Goal: Task Accomplishment & Management: Use online tool/utility

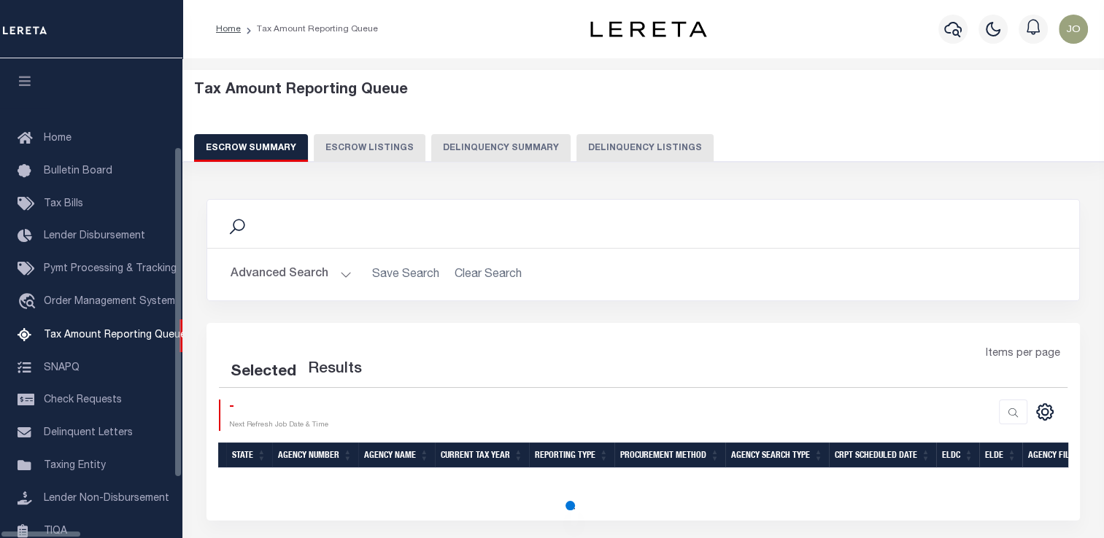
scroll to position [149, 0]
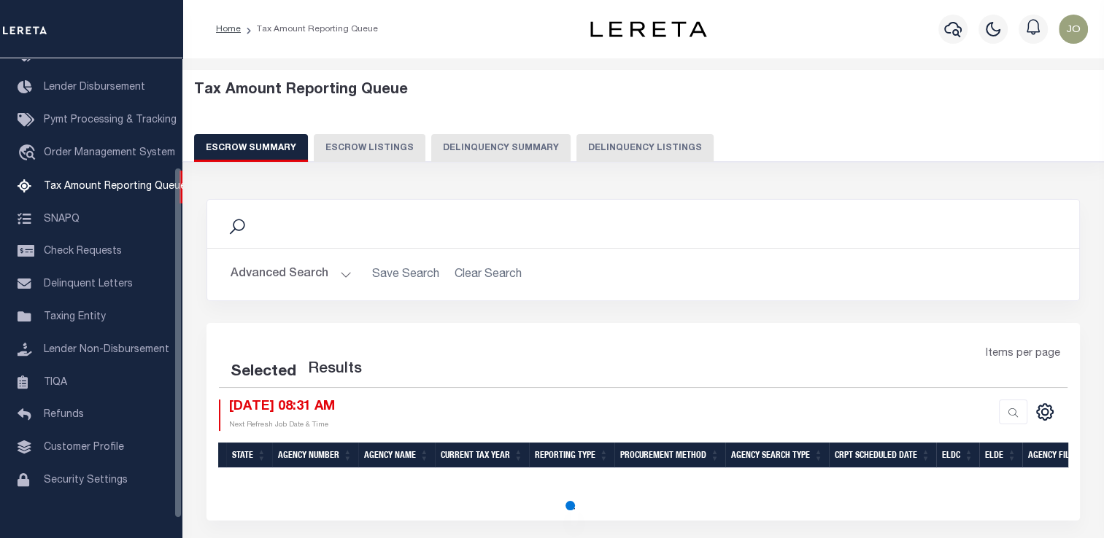
select select "100"
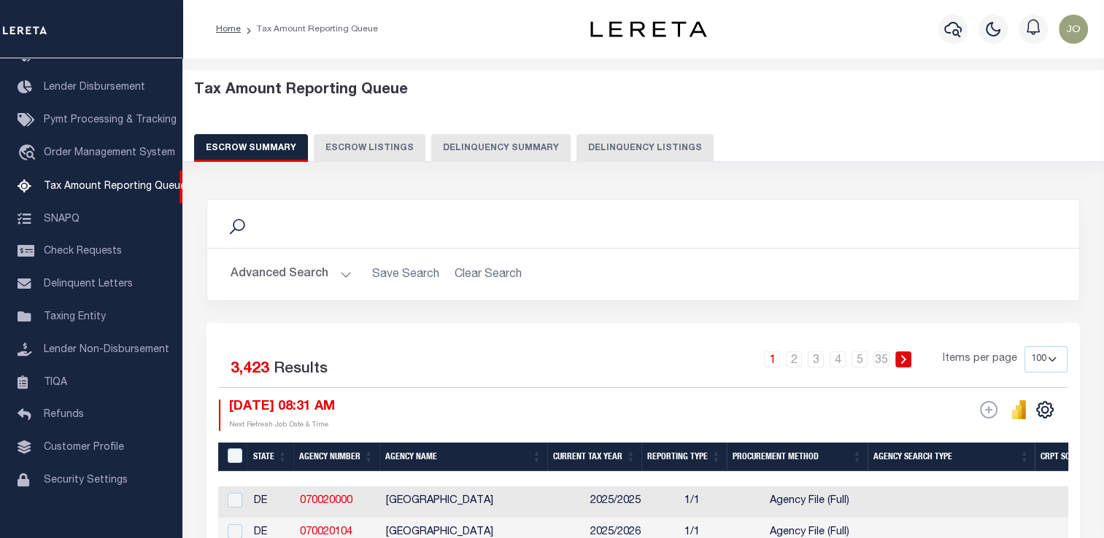
drag, startPoint x: 677, startPoint y: 90, endPoint x: 628, endPoint y: 96, distance: 49.2
click at [632, 93] on h5 "Tax Amount Reporting Queue" at bounding box center [643, 91] width 899 height 18
click at [504, 159] on button "Delinquency Summary" at bounding box center [500, 148] width 139 height 28
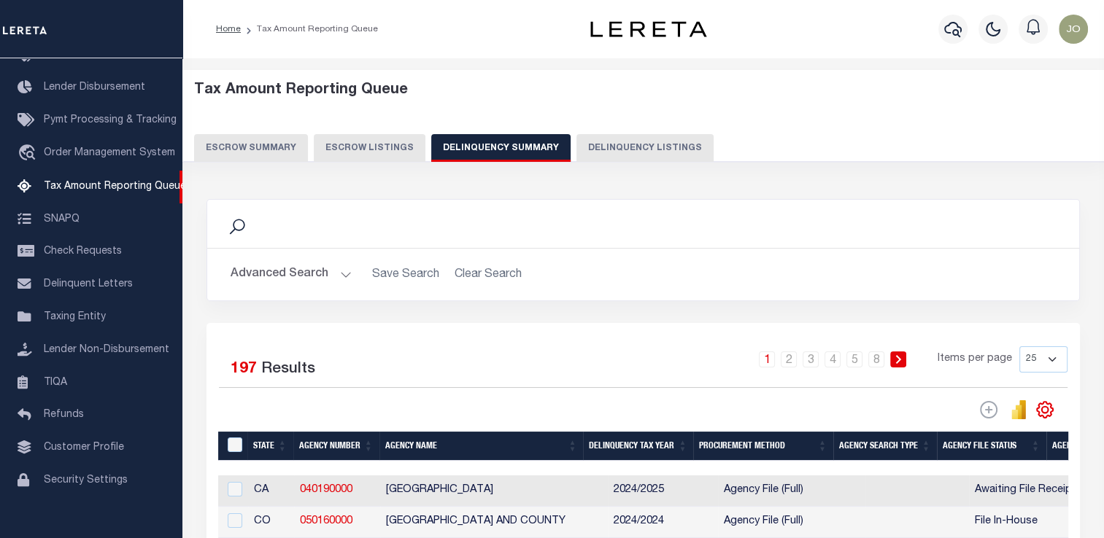
drag, startPoint x: 748, startPoint y: 111, endPoint x: 663, endPoint y: 143, distance: 90.5
click at [663, 143] on button "Delinquency Listings" at bounding box center [644, 148] width 137 height 28
select select "100"
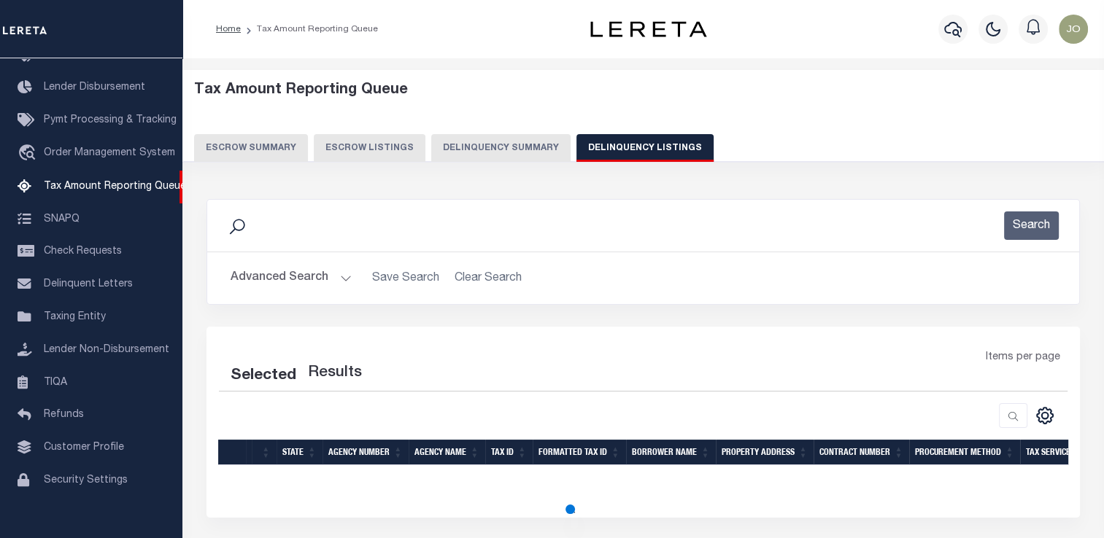
select select "100"
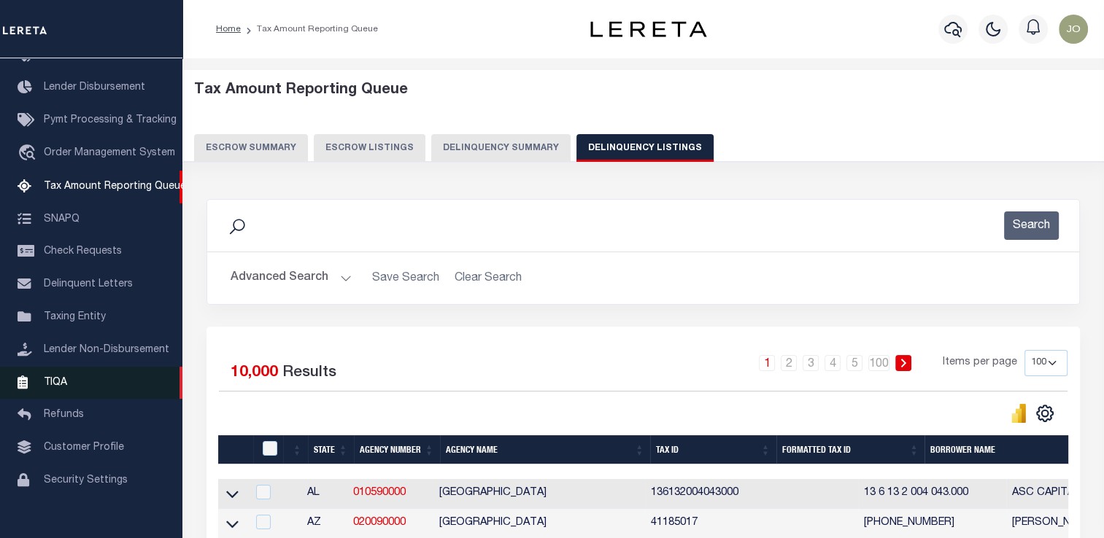
click at [82, 387] on link "TIQA" at bounding box center [91, 383] width 182 height 33
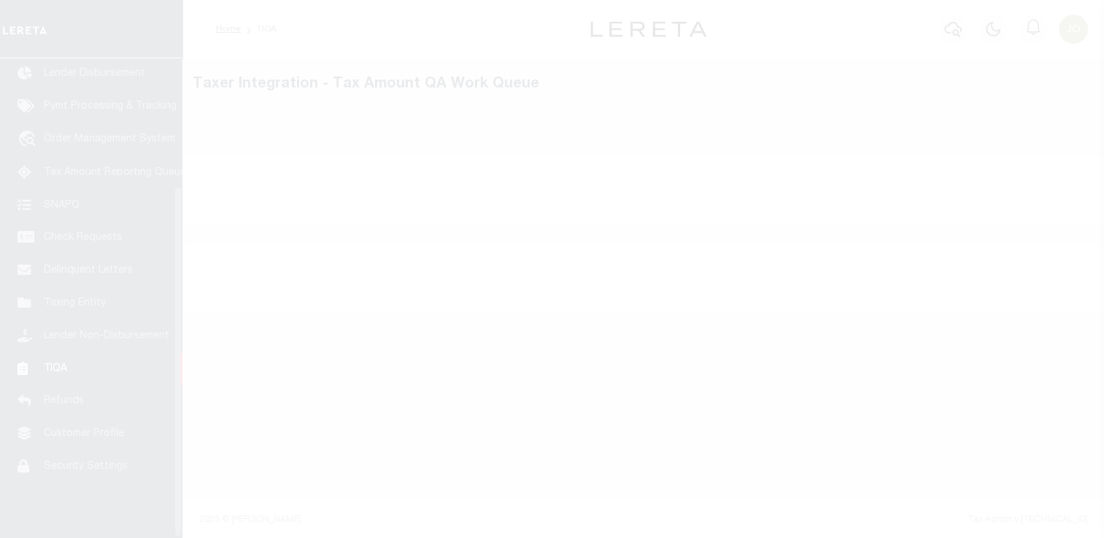
scroll to position [174, 0]
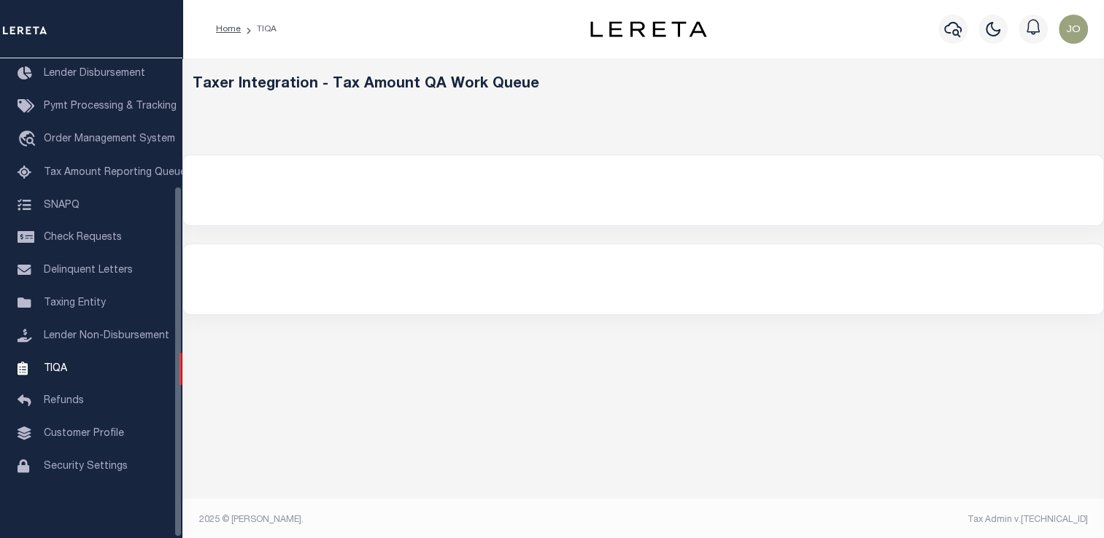
select select "200"
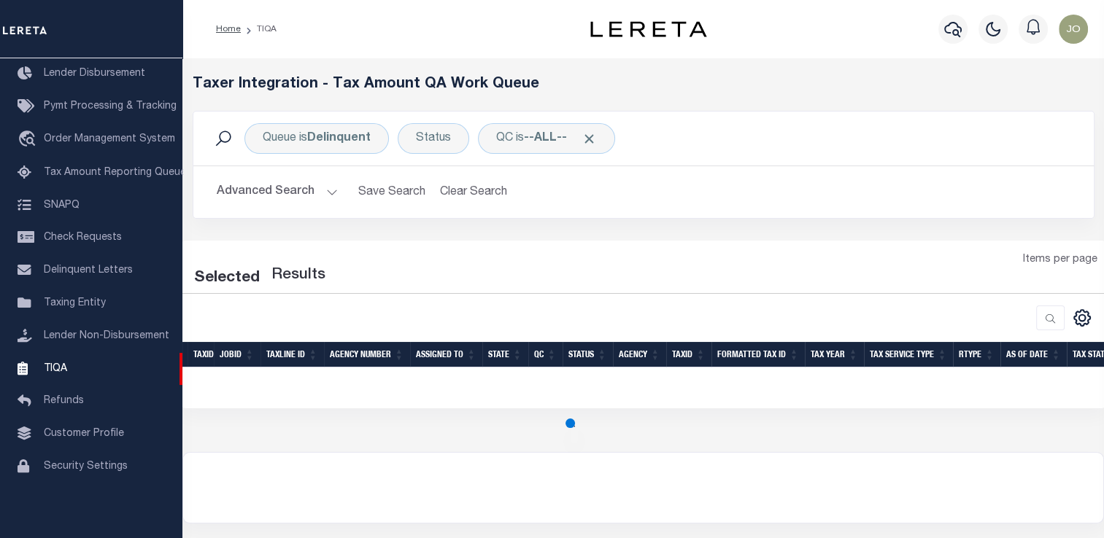
select select "200"
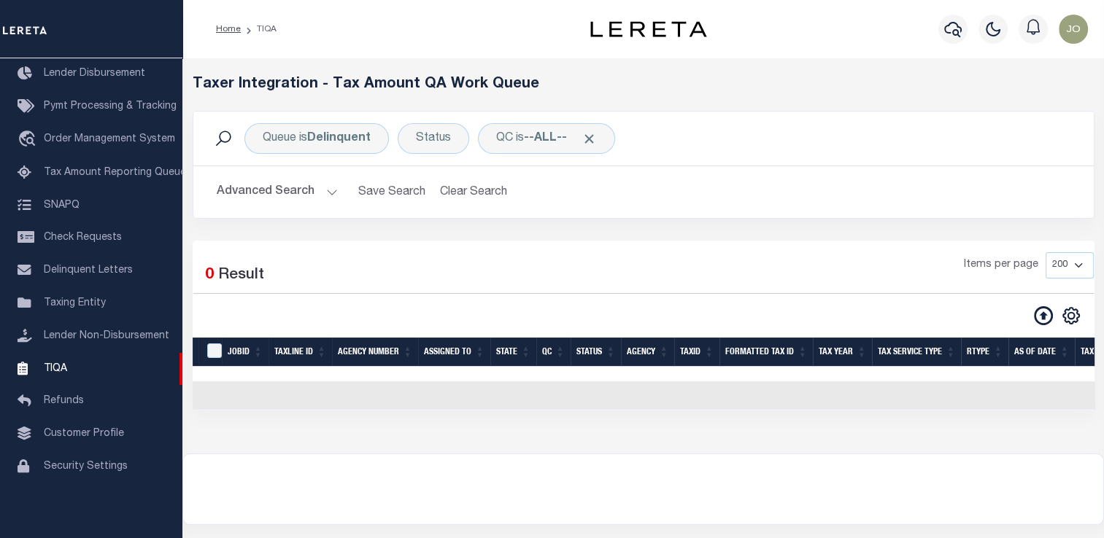
click at [289, 198] on button "Advanced Search" at bounding box center [277, 192] width 121 height 28
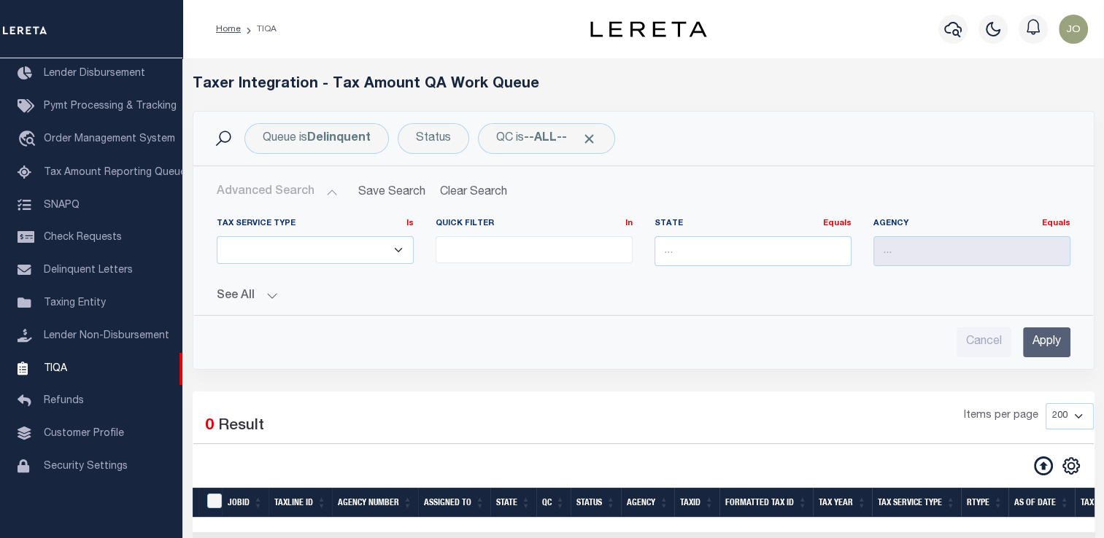
click at [249, 302] on button "See All" at bounding box center [644, 297] width 854 height 14
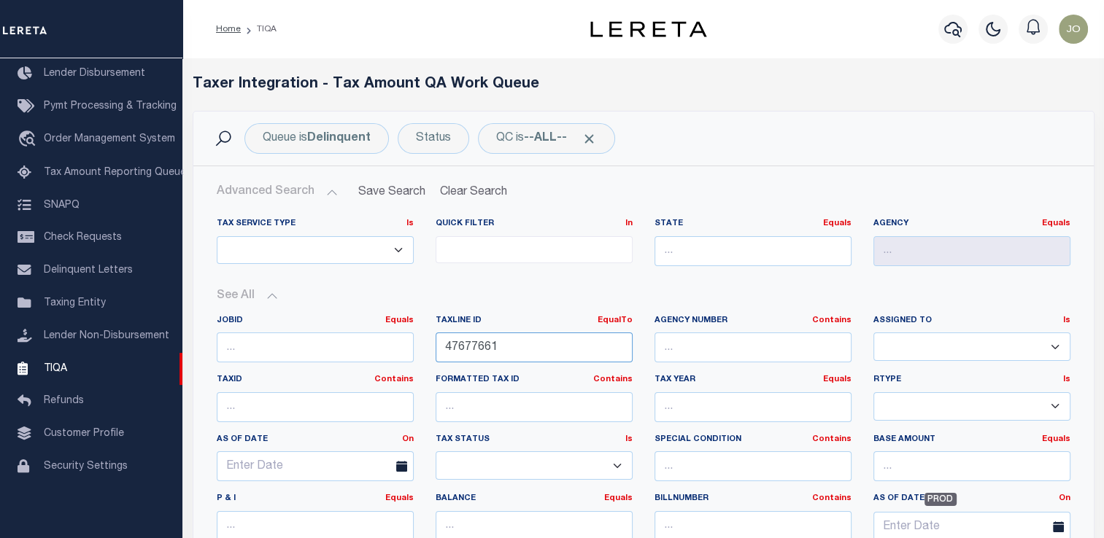
click at [472, 353] on input "47677661" at bounding box center [534, 348] width 197 height 30
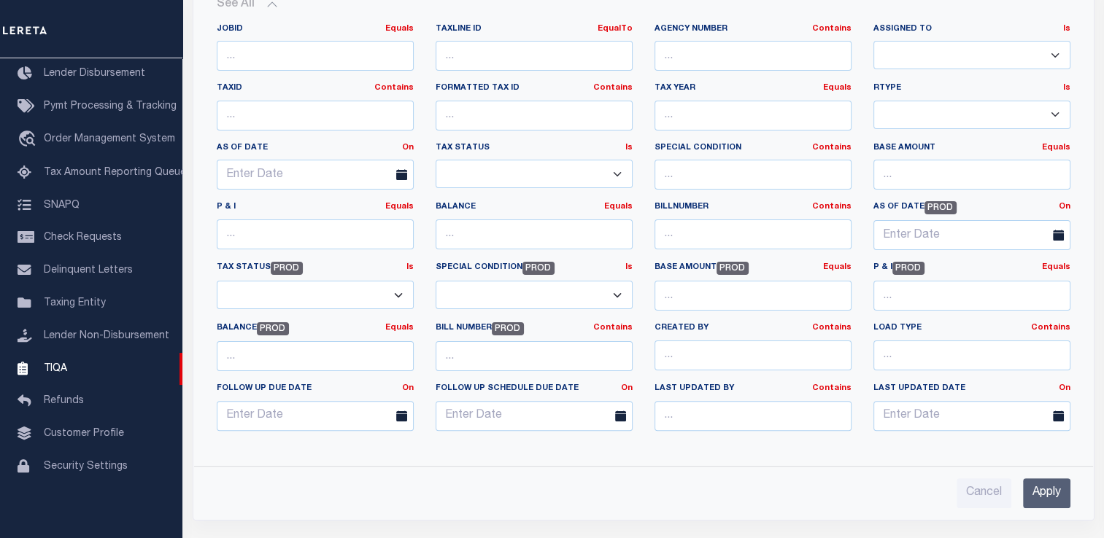
click at [1051, 492] on input "Apply" at bounding box center [1046, 494] width 47 height 30
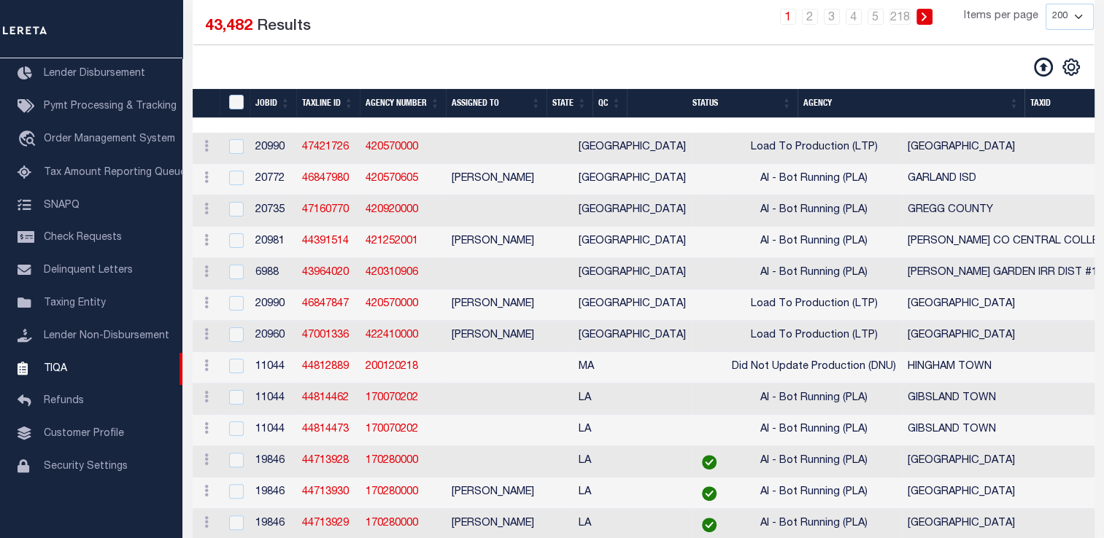
scroll to position [30, 0]
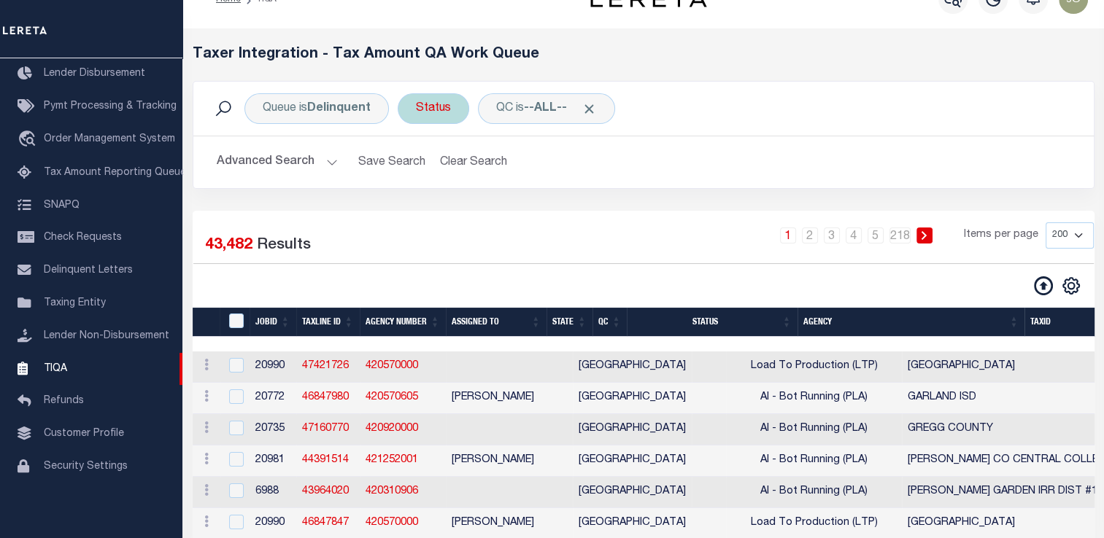
click at [429, 102] on div "Status" at bounding box center [433, 108] width 71 height 31
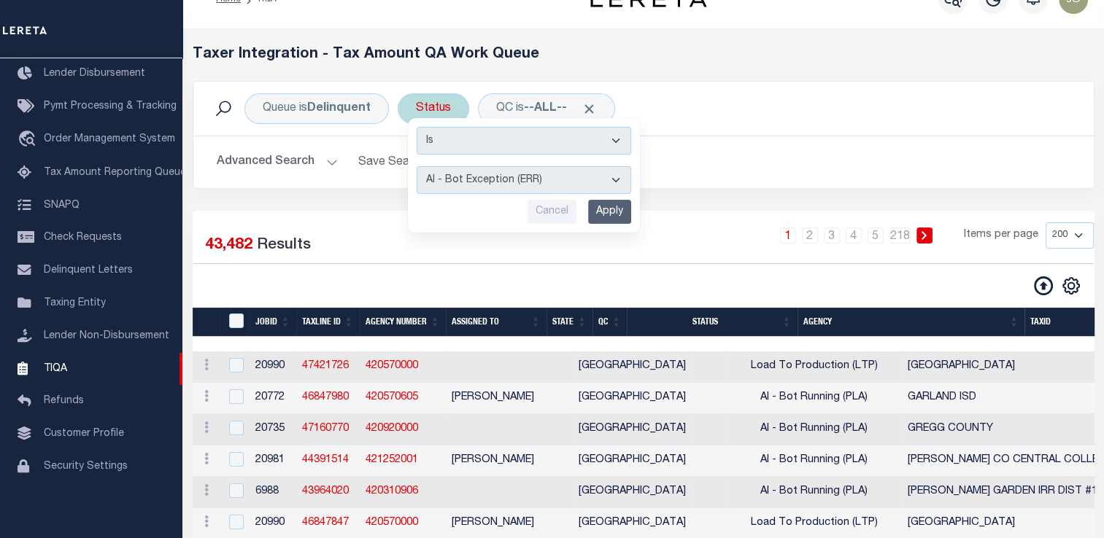
click at [461, 181] on select "AI - Bot Exception (ERR) AI - Bot Running (PLA) AI - Failed QA (FQA) AI - Prep …" at bounding box center [524, 180] width 214 height 28
click at [655, 174] on h2 "Advanced Search Save Search Clear Search TIQATaxLineSearchTable_dynamictable___…" at bounding box center [643, 162] width 877 height 28
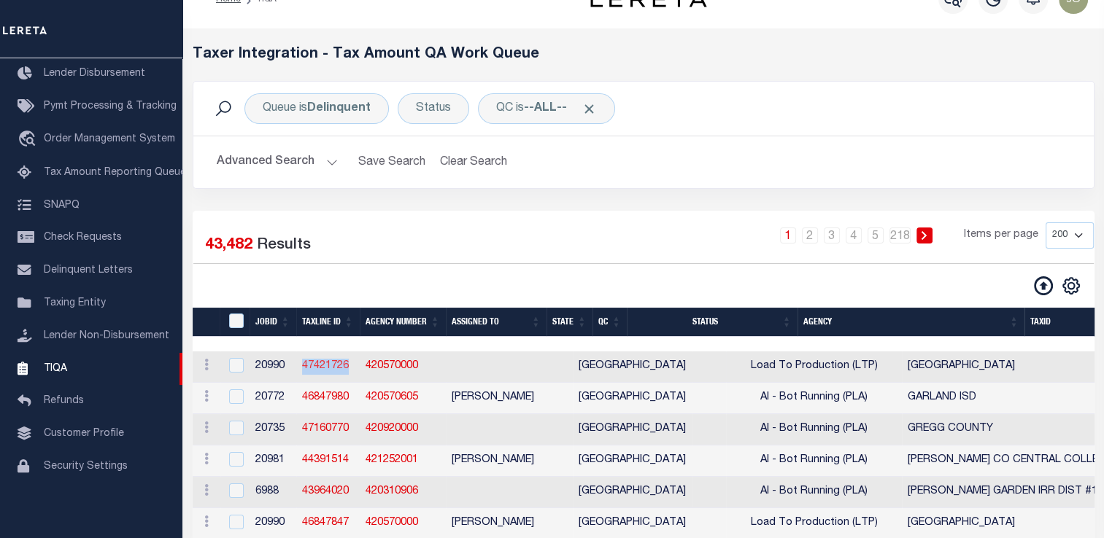
drag, startPoint x: 352, startPoint y: 367, endPoint x: 303, endPoint y: 368, distance: 48.9
click at [303, 368] on td "47421726" at bounding box center [327, 367] width 63 height 31
checkbox input "true"
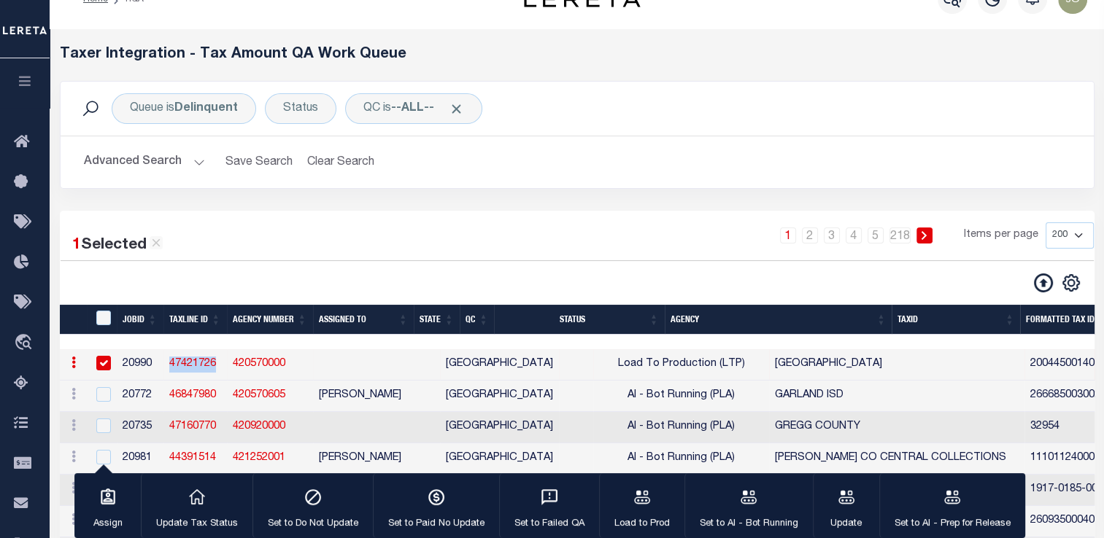
copy link "47421726"
click at [125, 157] on button "Advanced Search" at bounding box center [144, 162] width 121 height 28
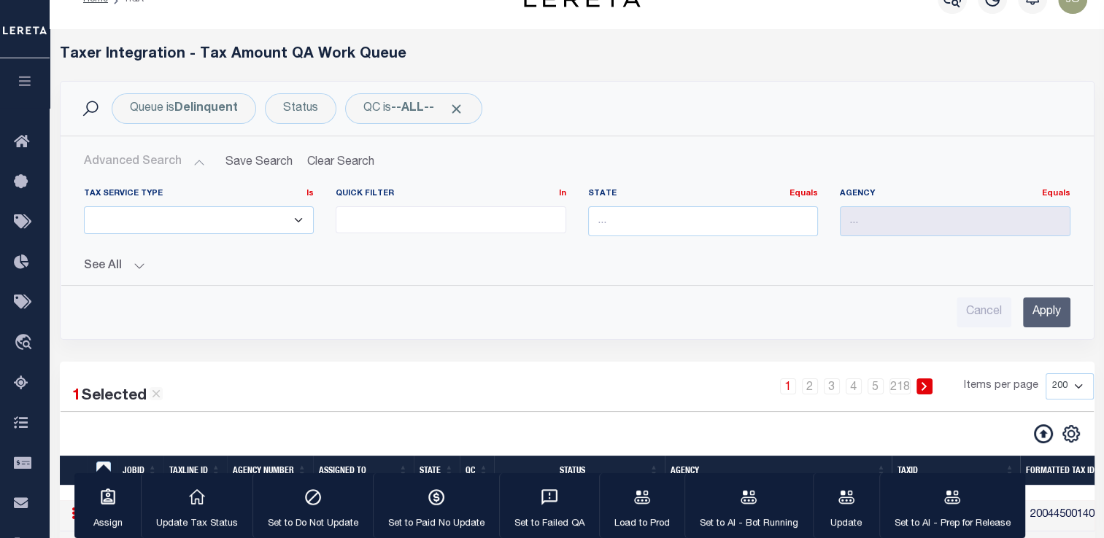
click at [138, 263] on button "See All" at bounding box center [577, 267] width 986 height 14
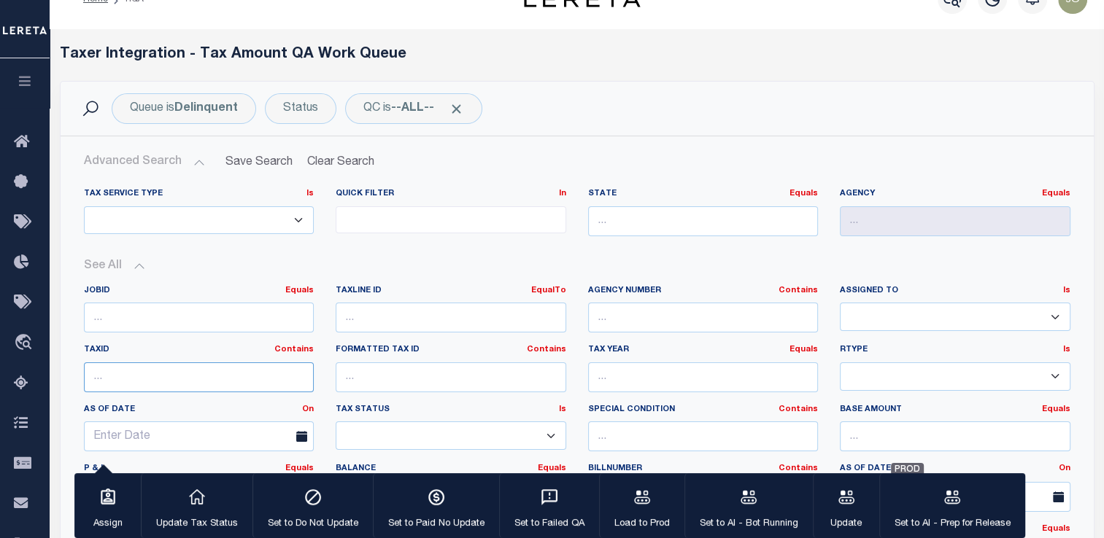
click at [172, 374] on input "text" at bounding box center [199, 378] width 231 height 30
click at [433, 317] on input "number" at bounding box center [451, 318] width 231 height 30
paste input "47421726"
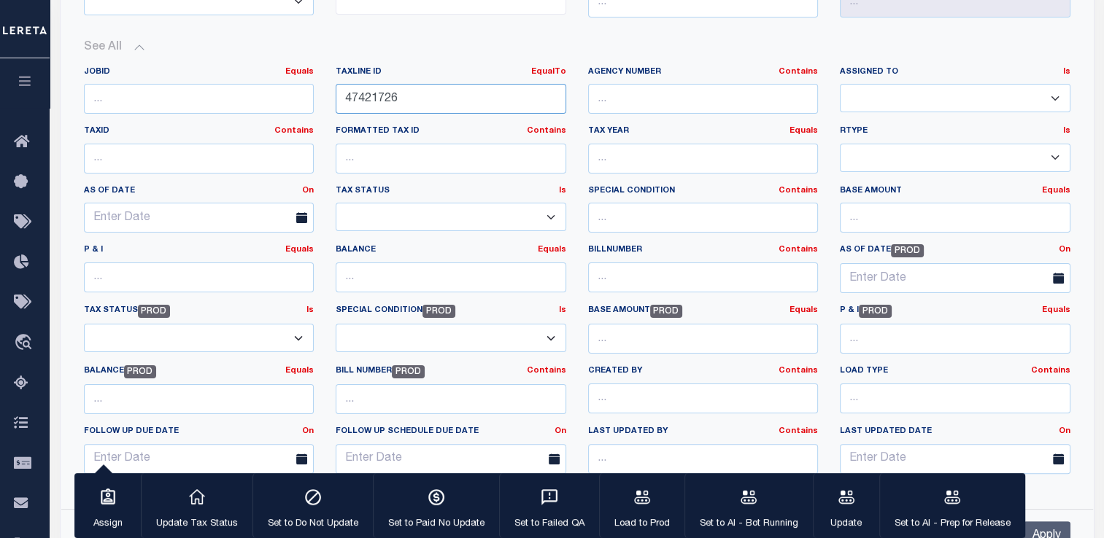
scroll to position [322, 0]
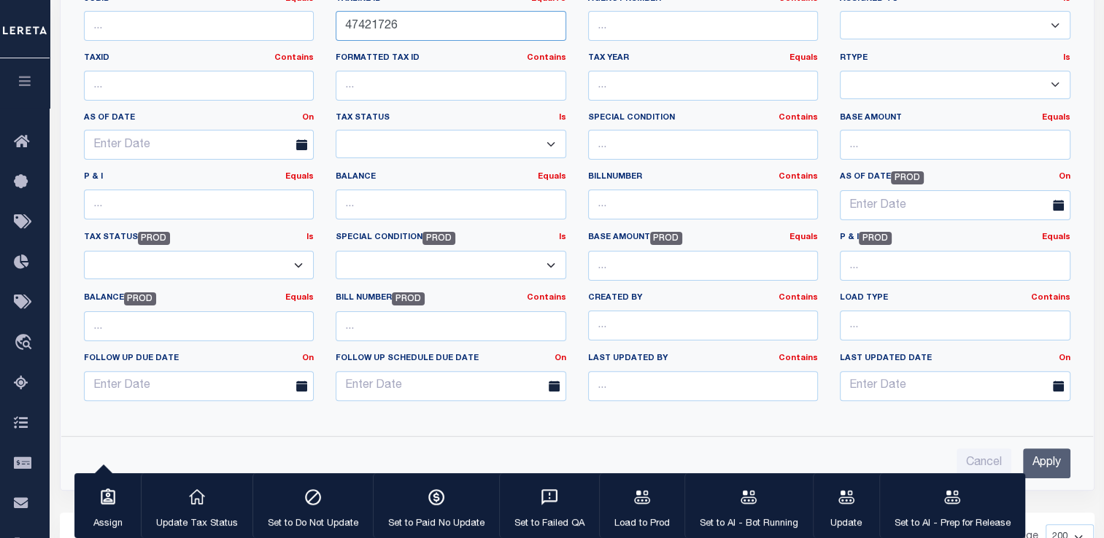
type input "47421726"
click at [1031, 463] on input "Apply" at bounding box center [1046, 464] width 47 height 30
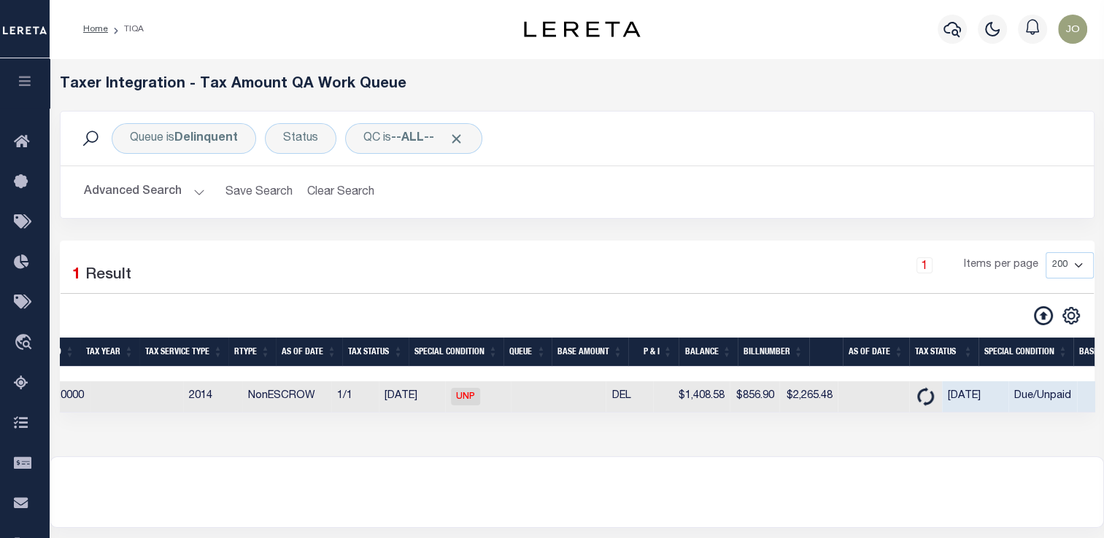
scroll to position [0, 0]
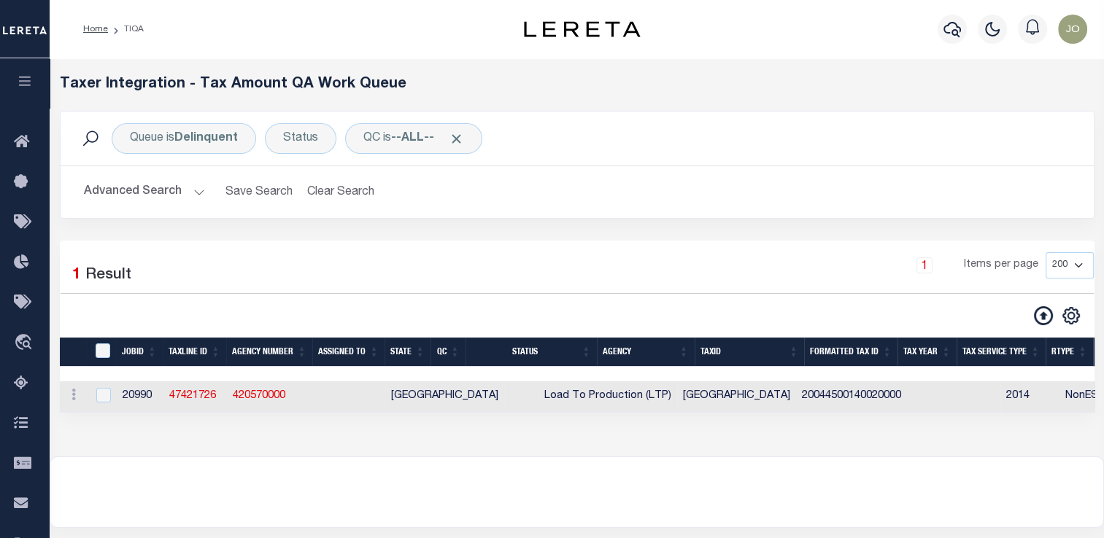
click at [187, 183] on button "Advanced Search" at bounding box center [144, 192] width 121 height 28
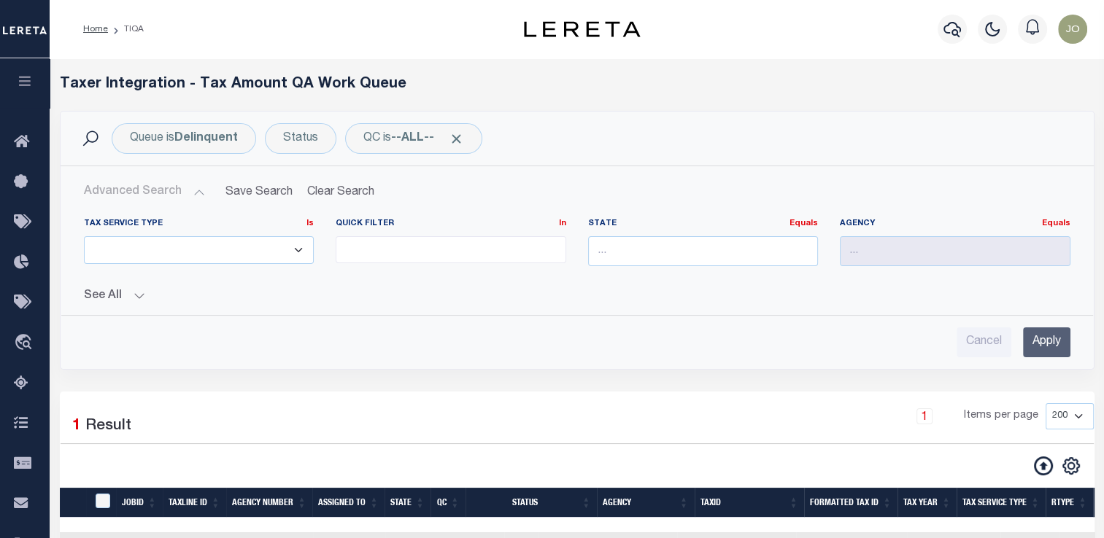
click at [137, 299] on button "See All" at bounding box center [577, 297] width 986 height 14
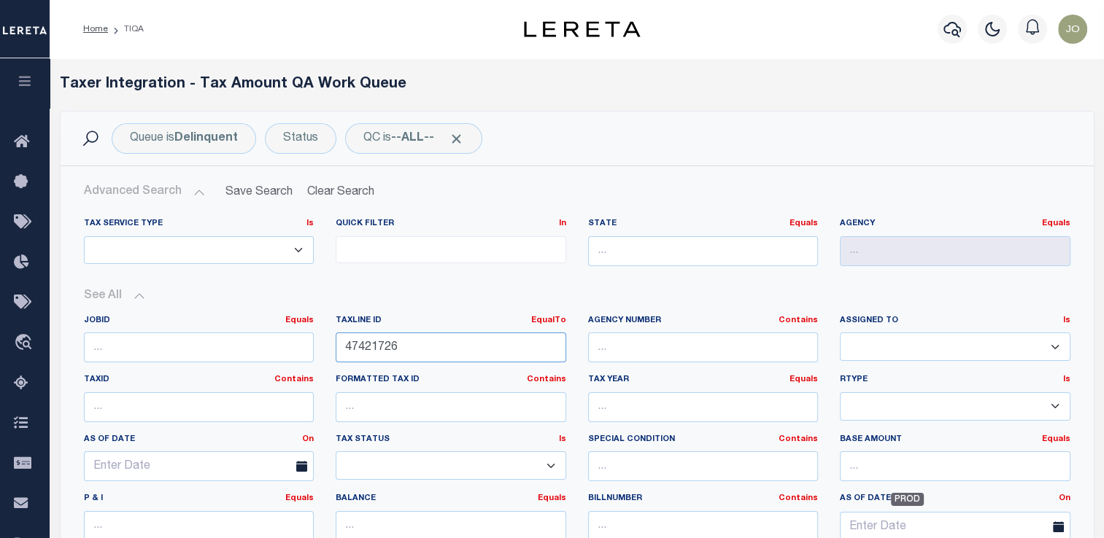
click at [376, 351] on input "47421726" at bounding box center [451, 348] width 231 height 30
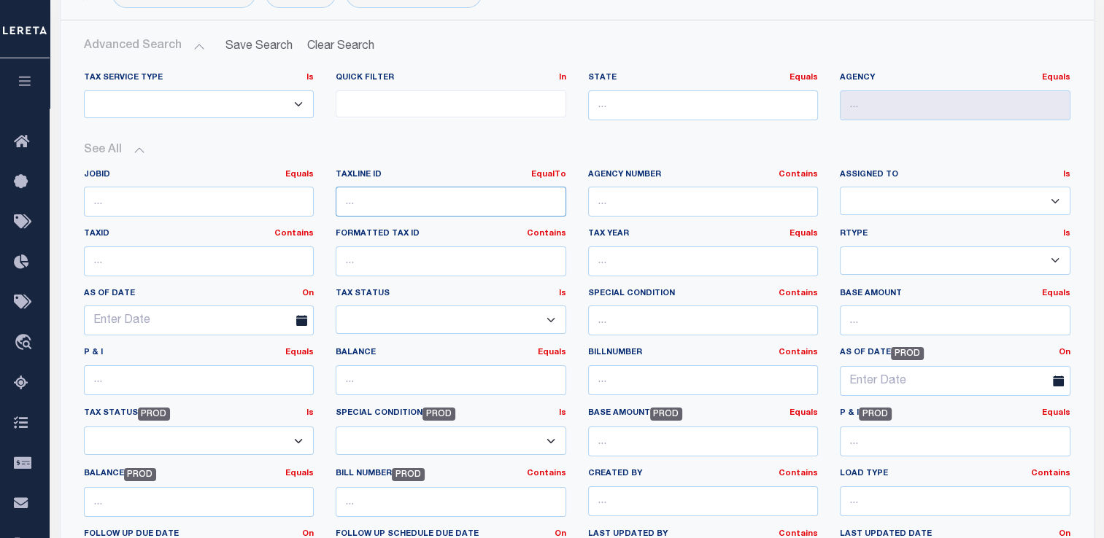
scroll to position [292, 0]
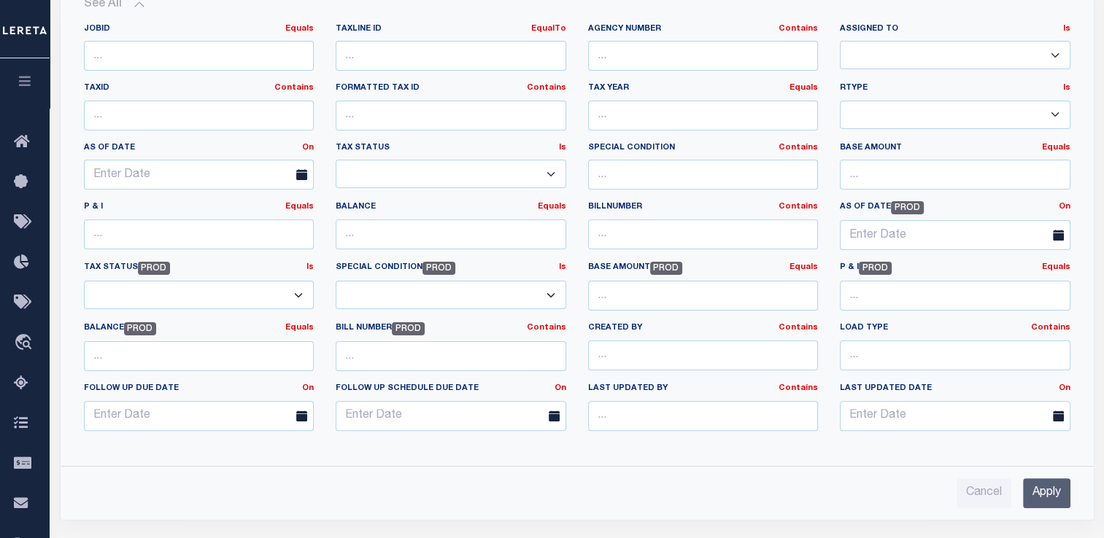
click at [1040, 495] on input "Apply" at bounding box center [1046, 494] width 47 height 30
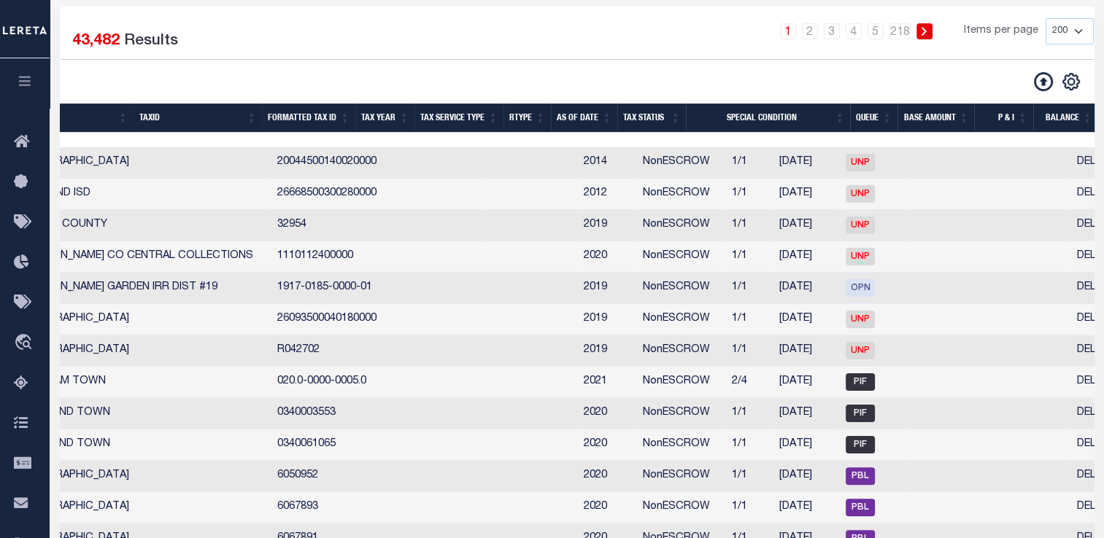
scroll to position [0, 767]
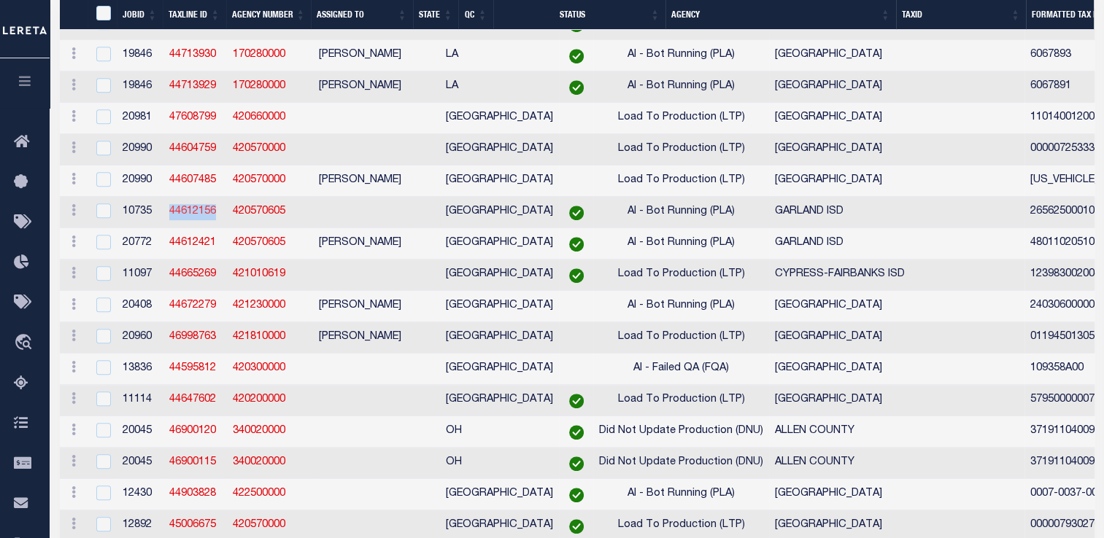
drag, startPoint x: 222, startPoint y: 224, endPoint x: 171, endPoint y: 224, distance: 51.1
click at [171, 224] on td "44612156" at bounding box center [194, 212] width 63 height 31
checkbox input "true"
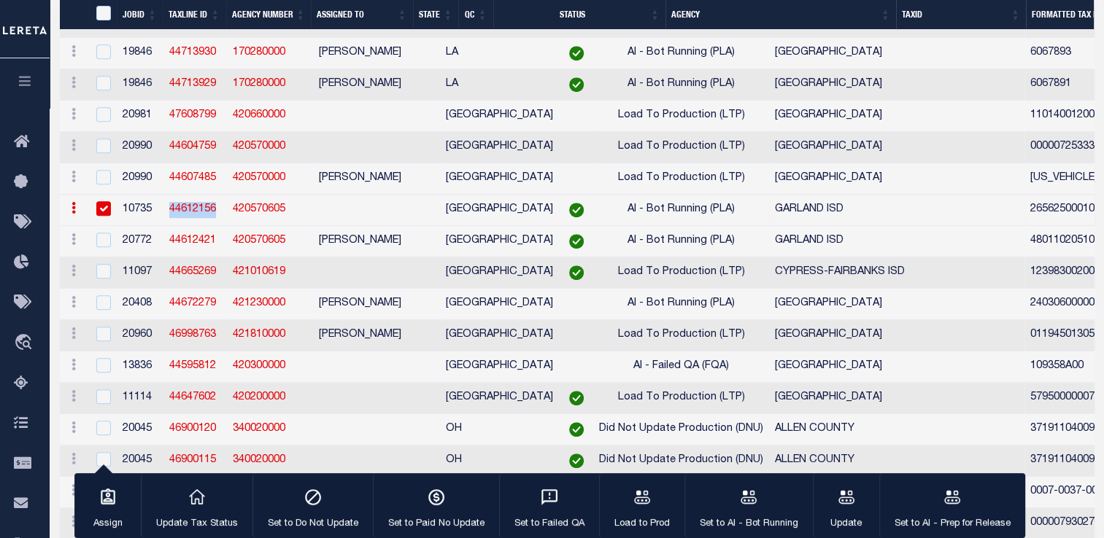
copy link "44612156"
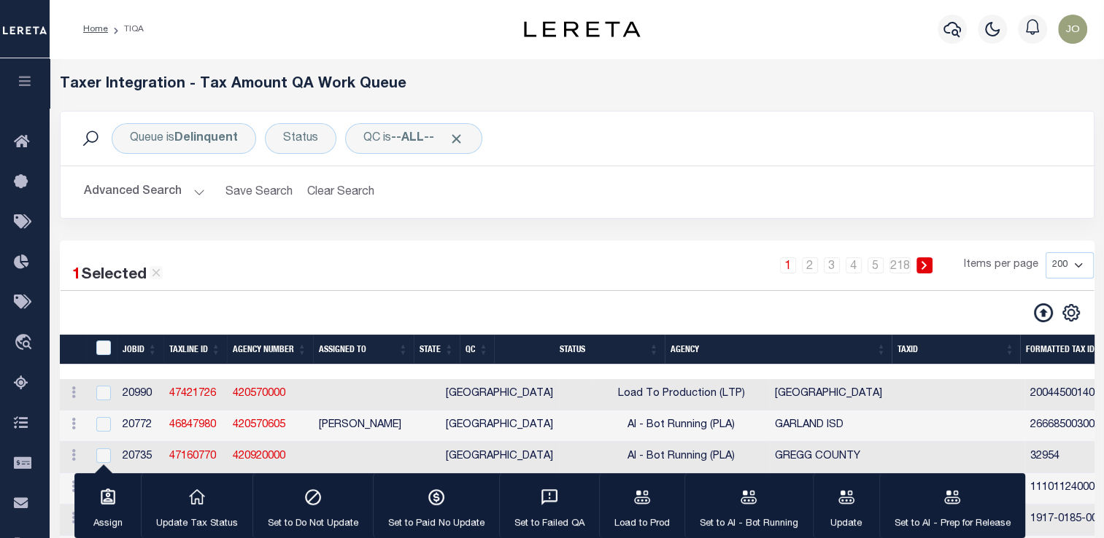
click at [152, 197] on button "Advanced Search" at bounding box center [144, 192] width 121 height 28
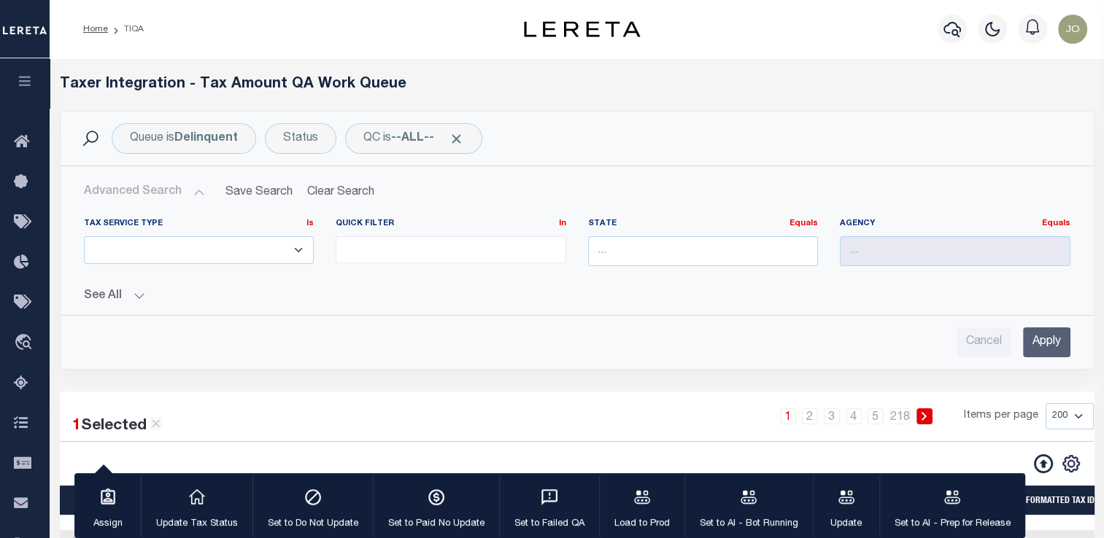
click at [115, 300] on button "See All" at bounding box center [577, 297] width 986 height 14
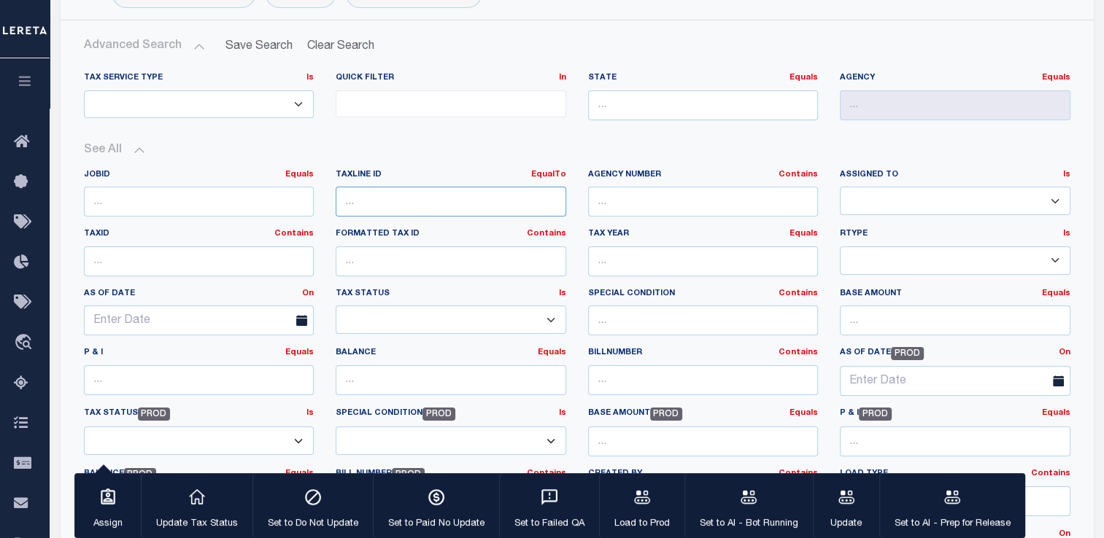
click at [382, 201] on input "number" at bounding box center [451, 202] width 231 height 30
paste input "44612156"
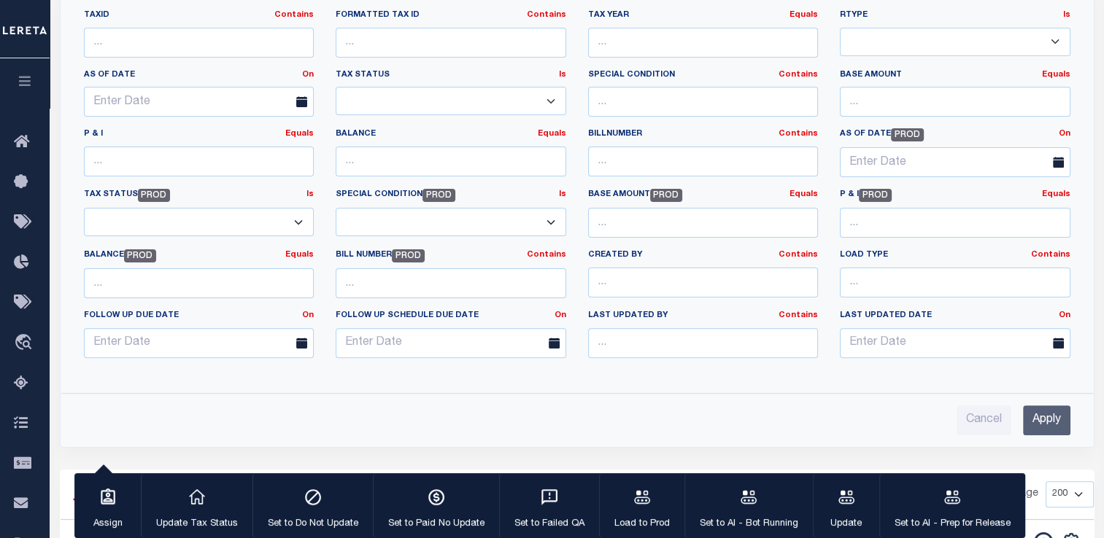
type input "44612156"
click at [1045, 427] on input "Apply" at bounding box center [1046, 421] width 47 height 30
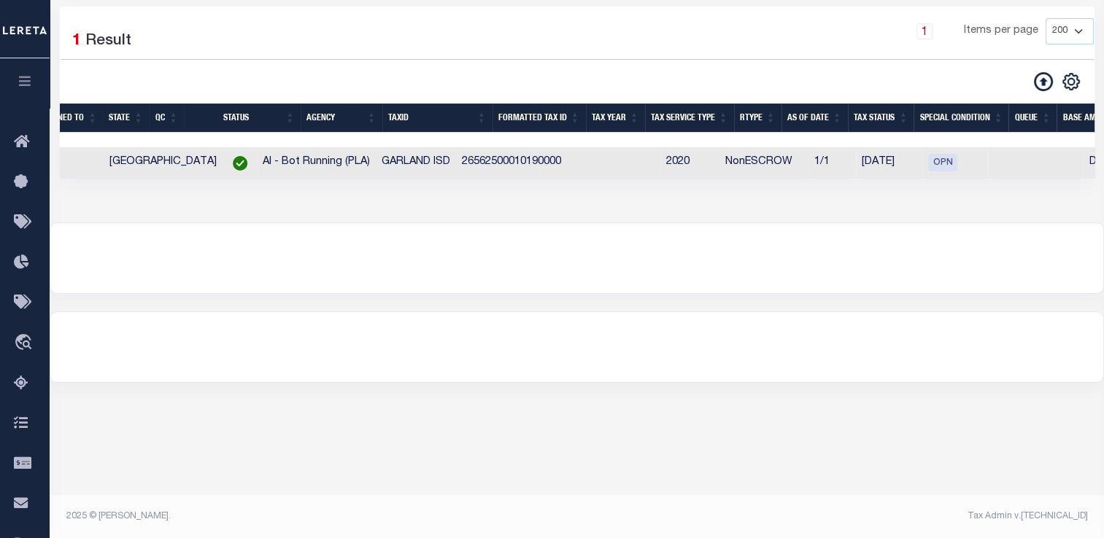
scroll to position [0, 343]
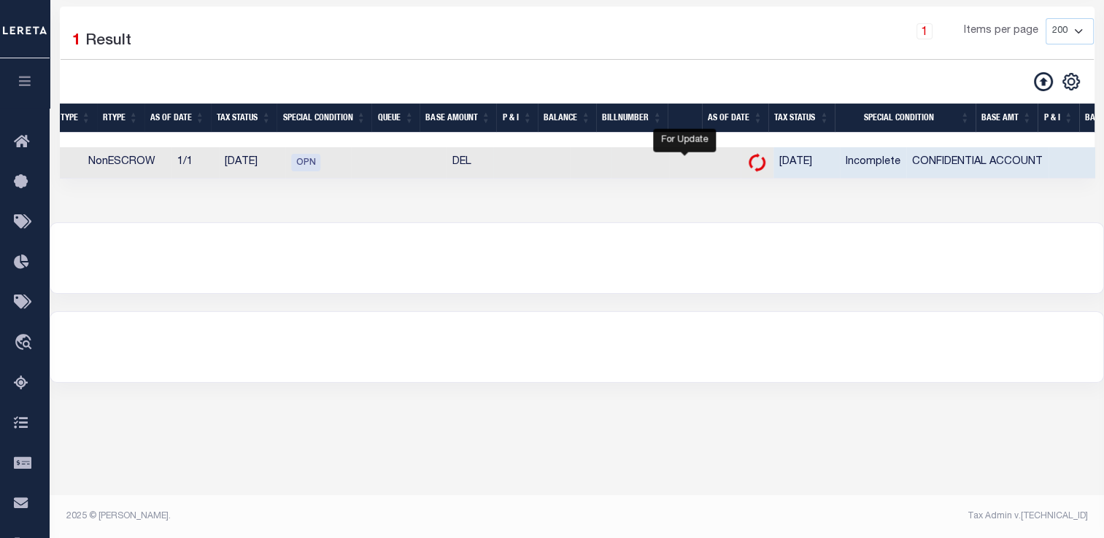
click at [748, 162] on icon at bounding box center [756, 162] width 17 height 19
checkbox input "true"
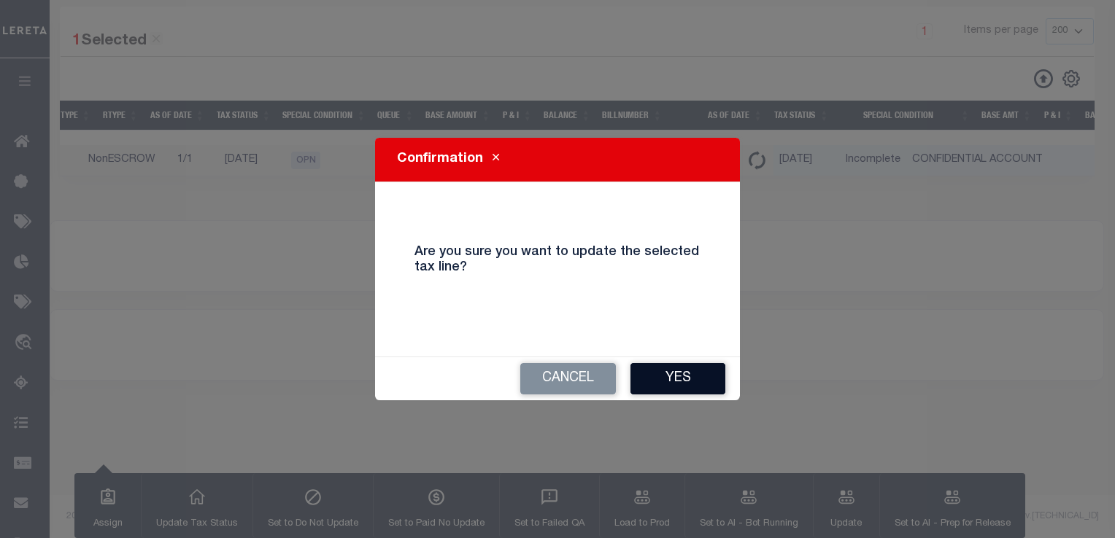
click at [672, 380] on button "Yes" at bounding box center [677, 378] width 95 height 31
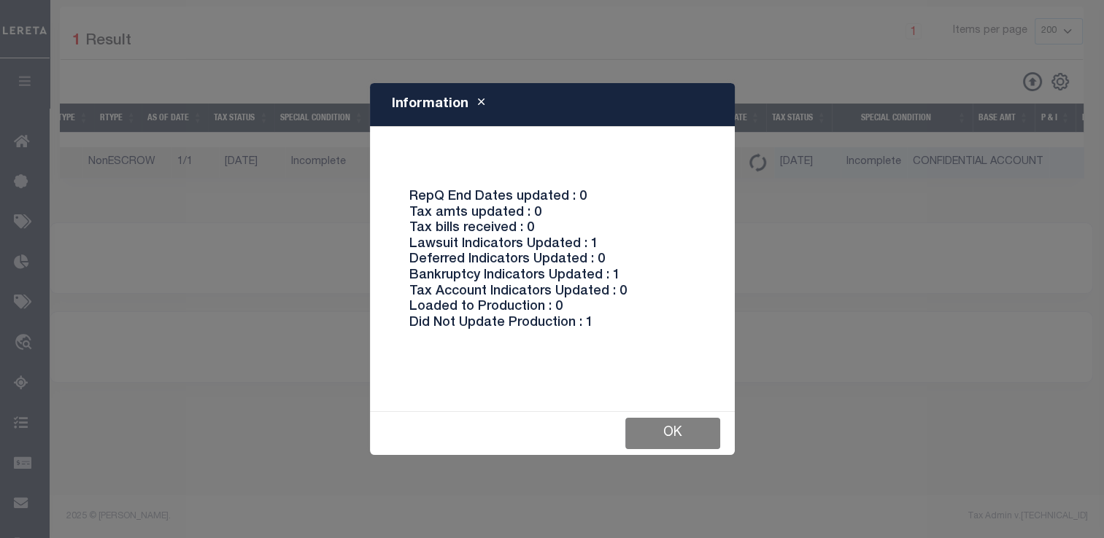
click at [662, 430] on button "Ok" at bounding box center [672, 433] width 95 height 31
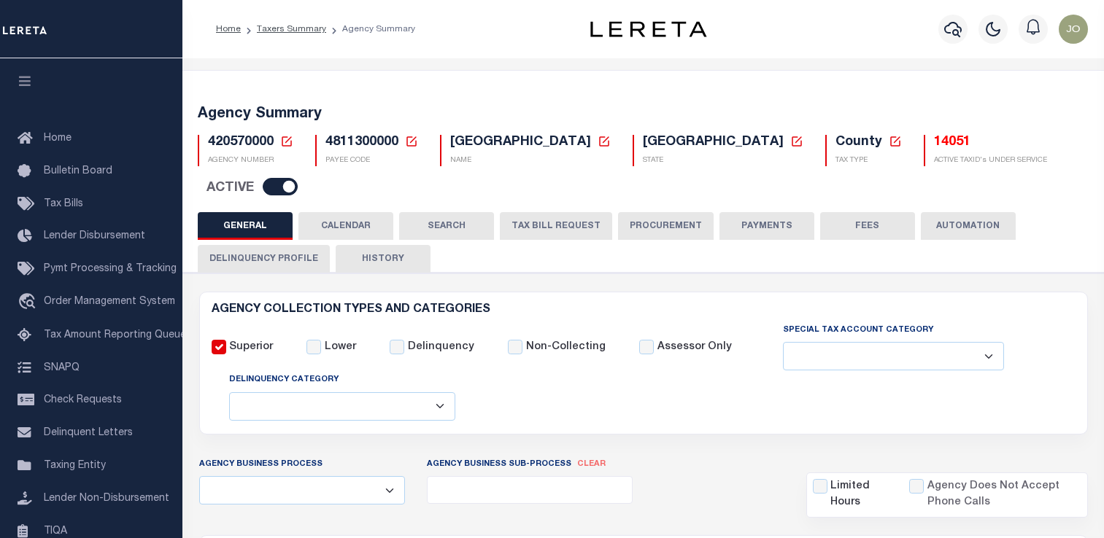
select select
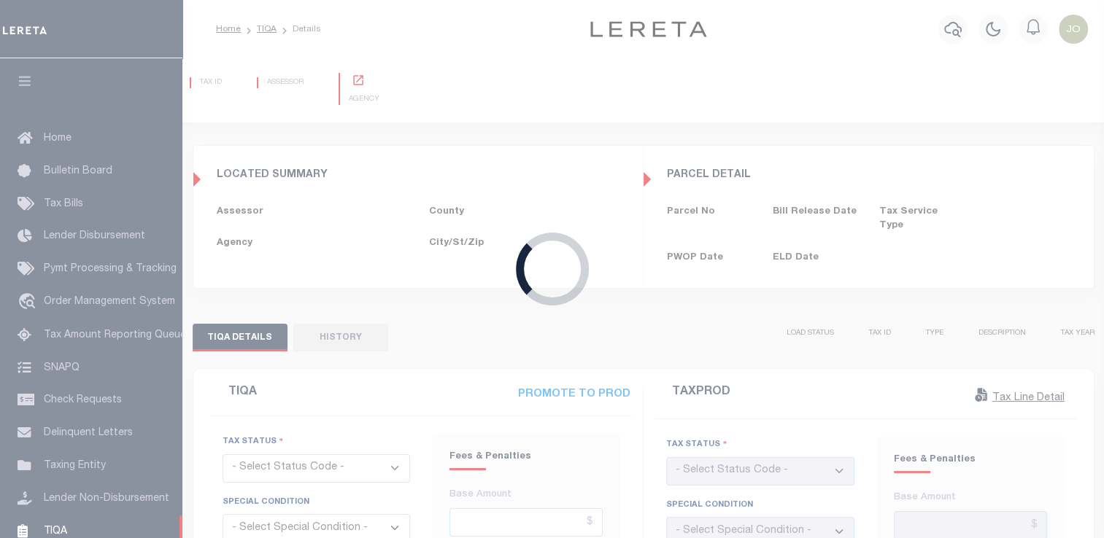
scroll to position [174, 0]
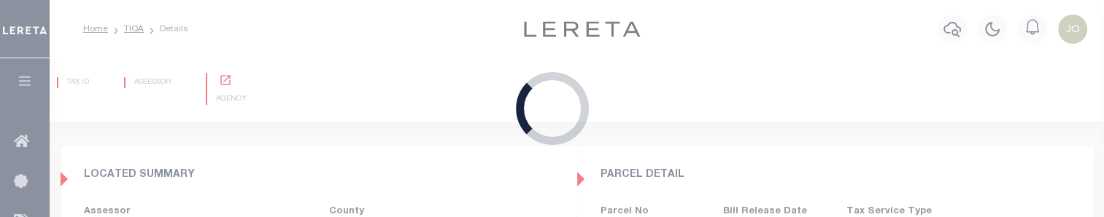
type input "06/02/2025"
checkbox input "false"
type input "$1,408.58"
type input "$856.9"
type input "$2,265.48"
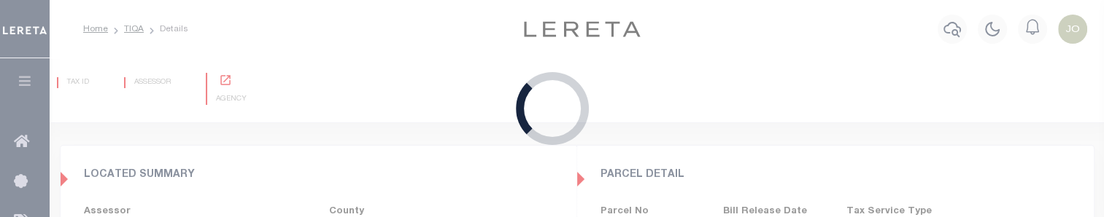
type input "06/02/2025"
type input "10/31/2024"
checkbox input "false"
type textarea "For Attachment See 2023 1/1 Tax Line"
type input "$1,408.58"
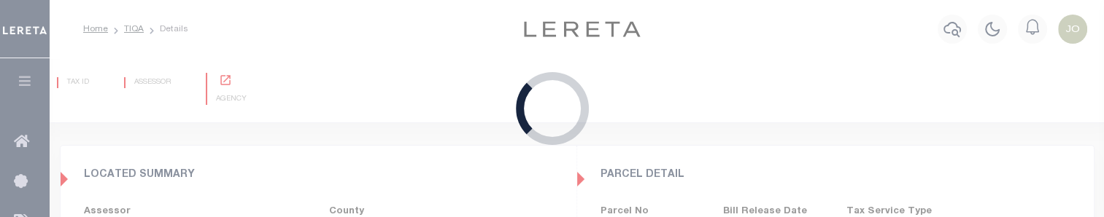
type input "$856.9"
type input "$2,265.48"
select select "UNP"
select select "DUE"
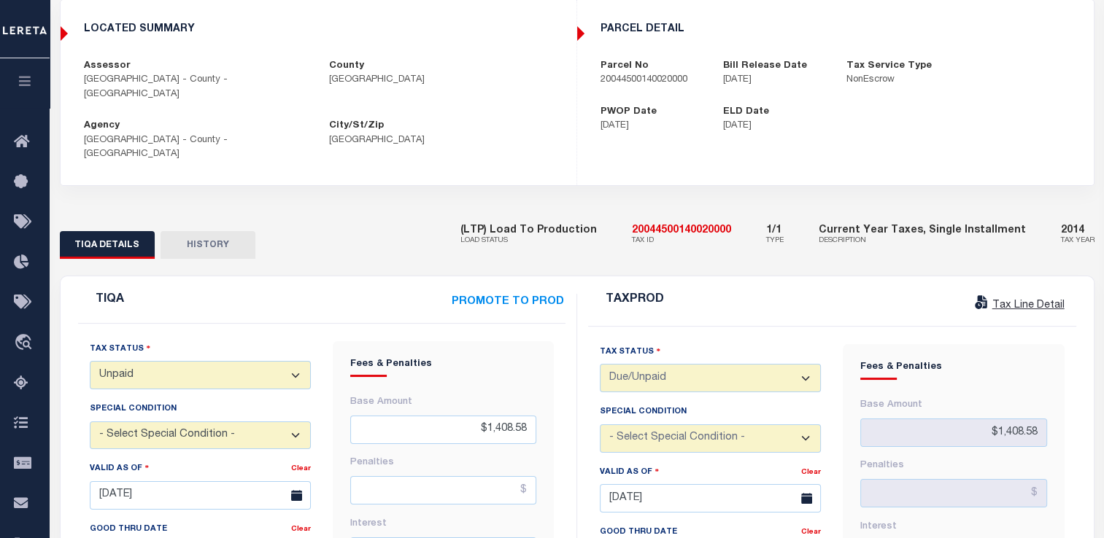
scroll to position [219, 0]
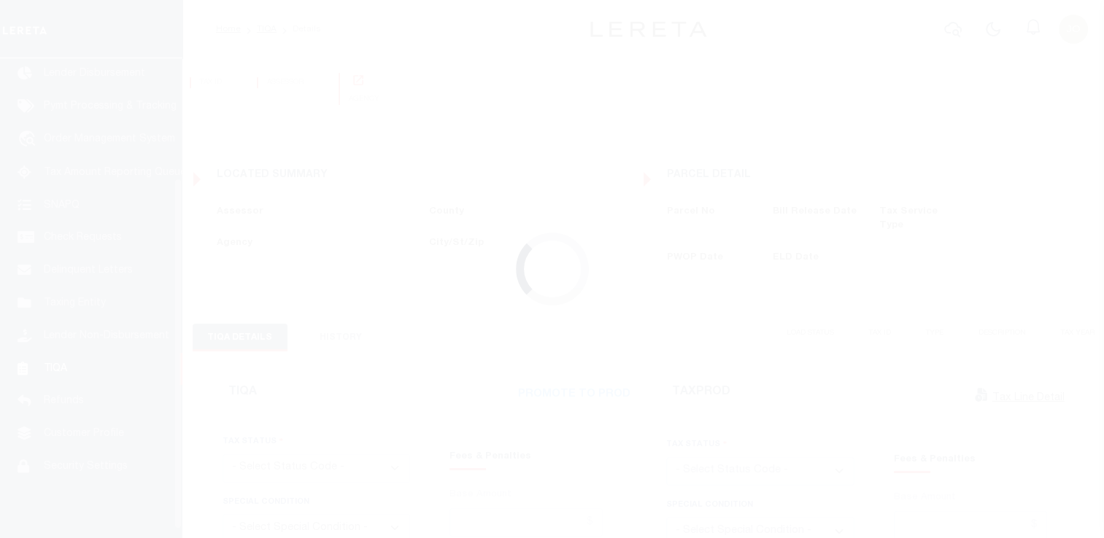
scroll to position [174, 0]
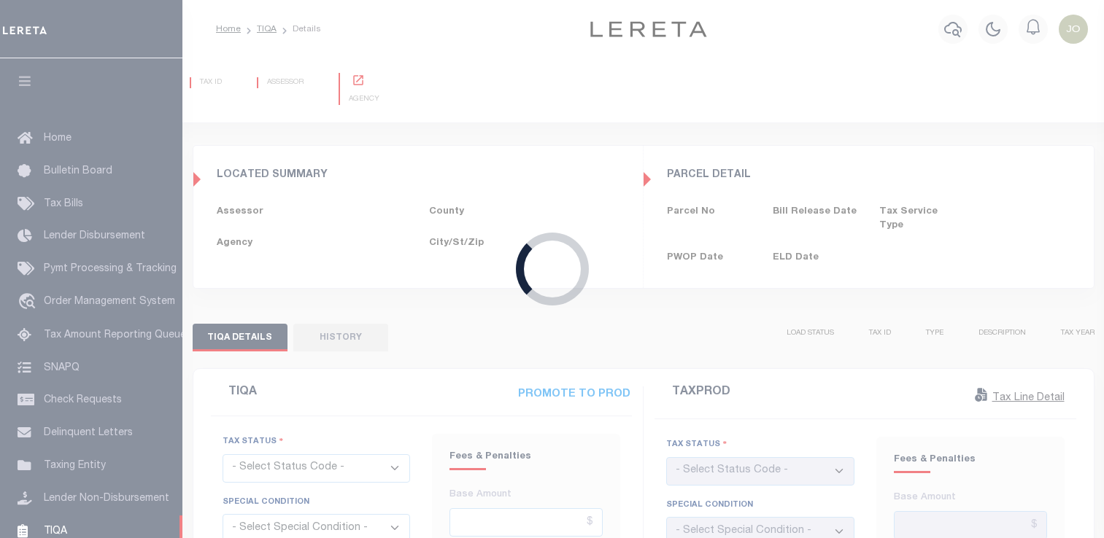
type input "[DATE]"
checkbox input "false"
select select "3"
type input "[DATE]"
checkbox input "false"
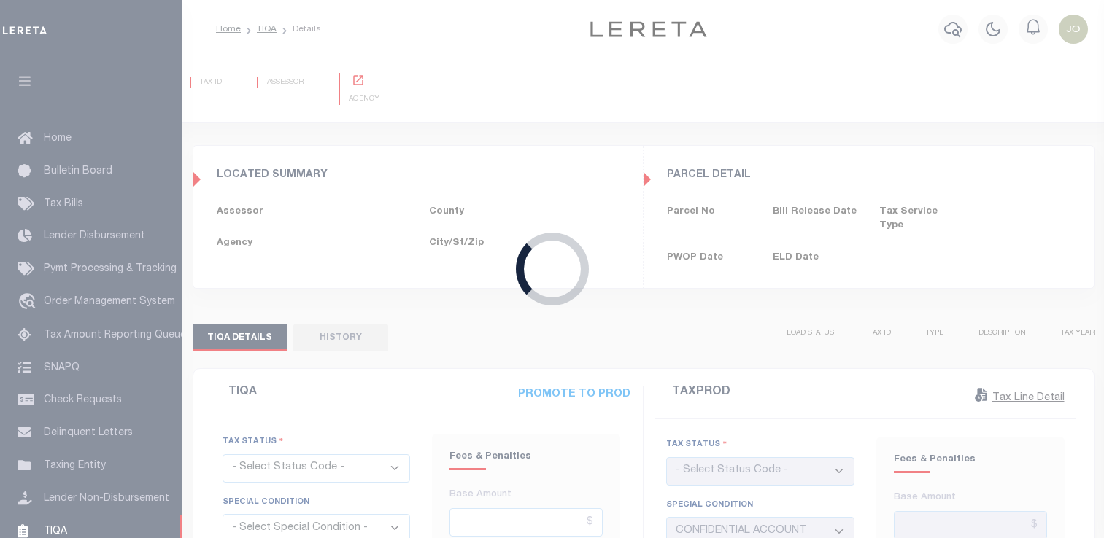
select select "OPN"
select select "INC"
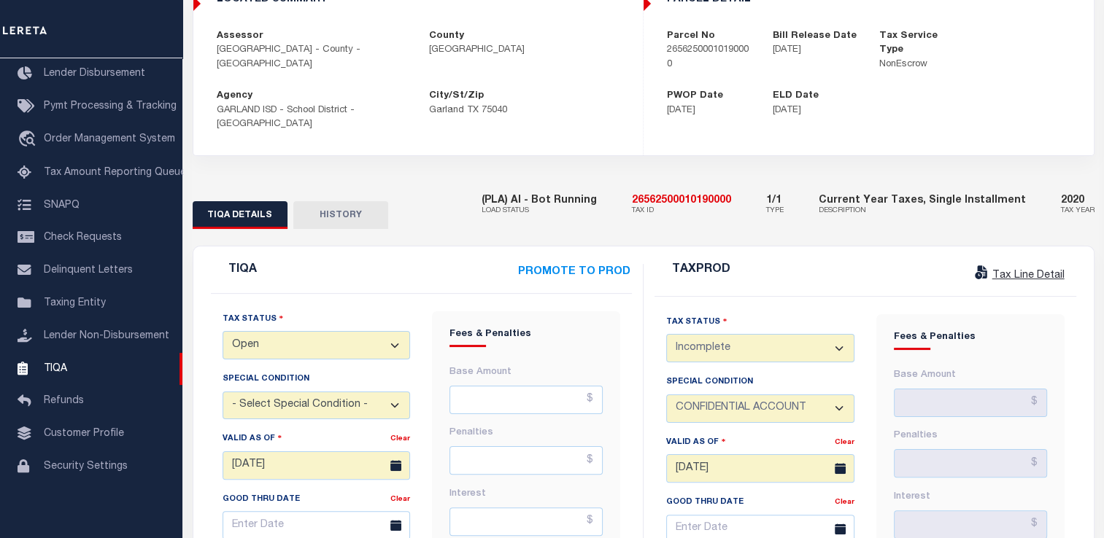
scroll to position [365, 0]
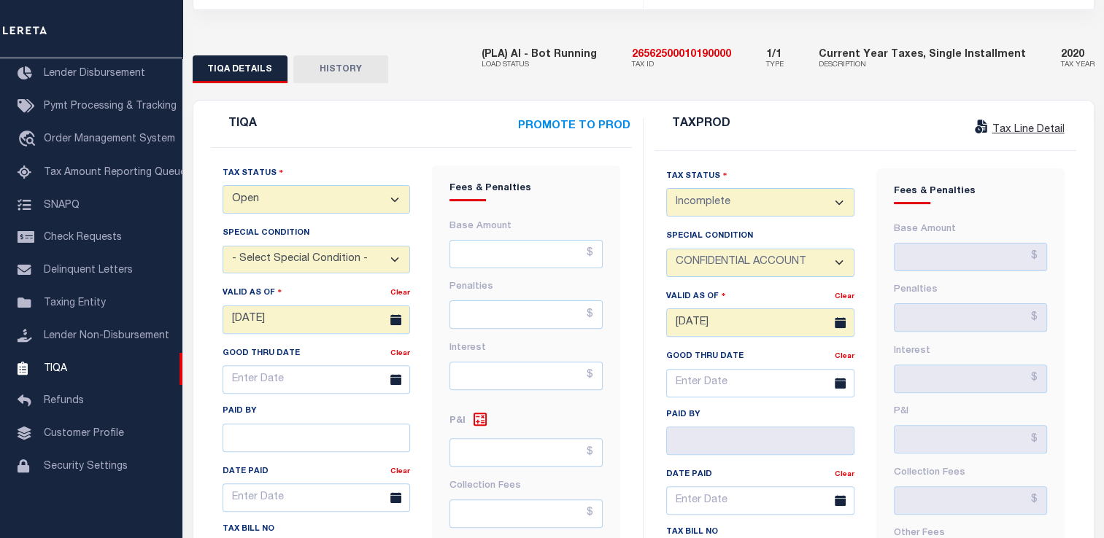
click at [348, 185] on select "- Select Status Code - Open Due/Unpaid Paid Incomplete No Tax Due Internal Refu…" at bounding box center [316, 199] width 188 height 28
select select "INC"
click at [222, 185] on select "- Select Status Code - Open Due/Unpaid Paid Incomplete No Tax Due Internal Refu…" at bounding box center [316, 199] width 188 height 28
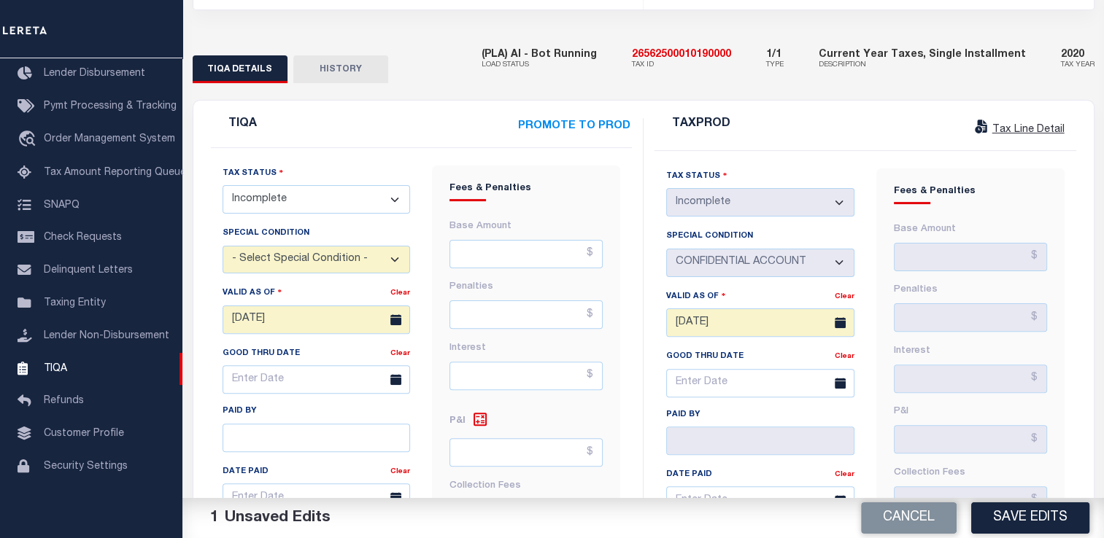
scroll to position [511, 0]
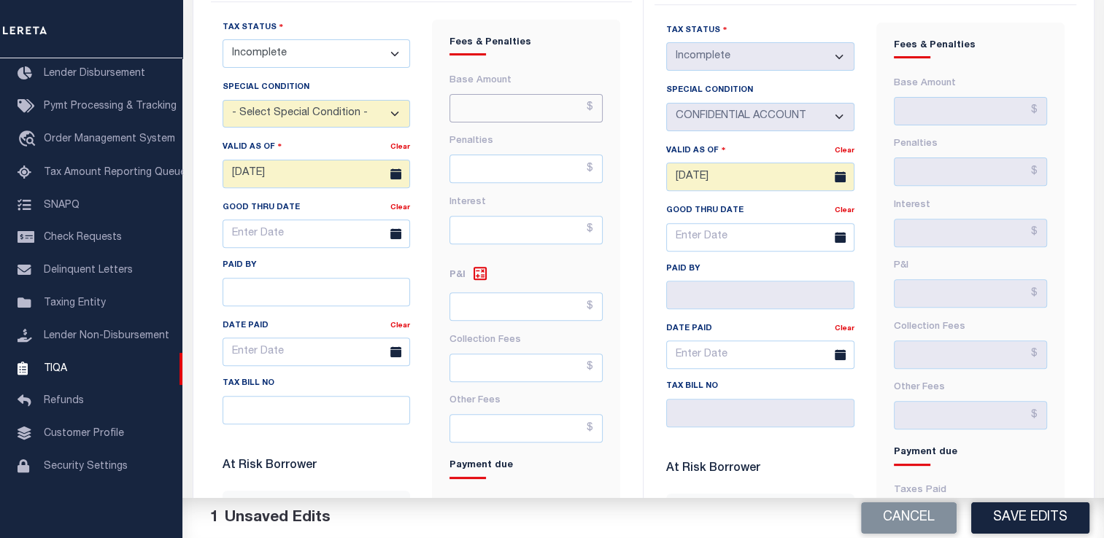
click at [479, 94] on input "text" at bounding box center [525, 108] width 153 height 28
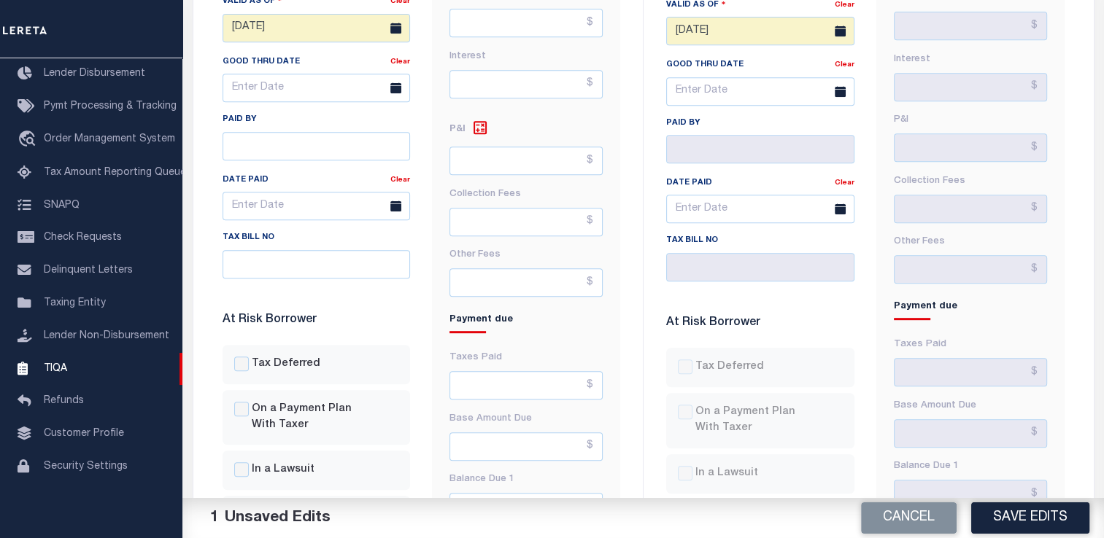
scroll to position [730, 0]
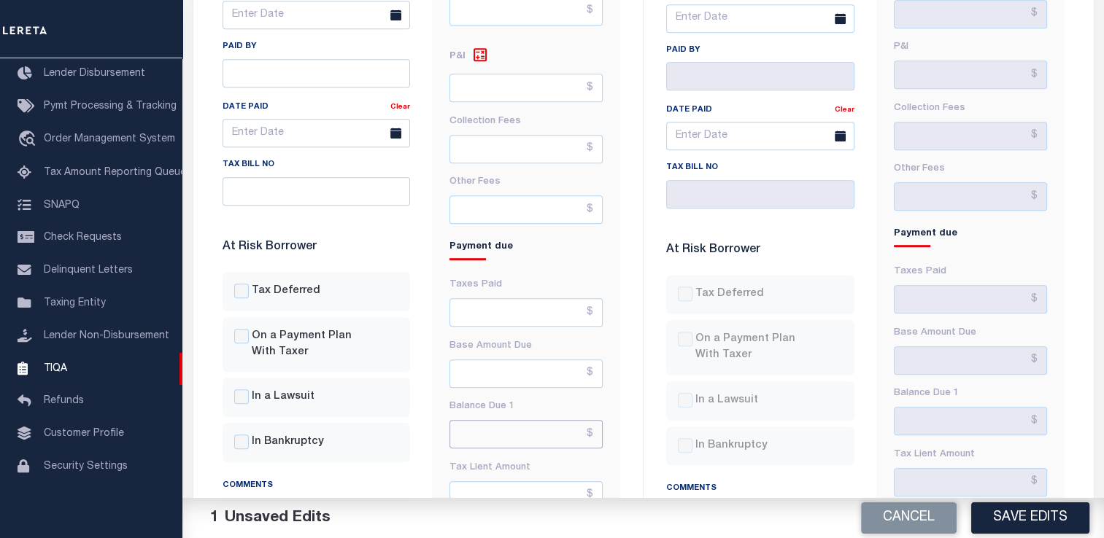
type input "$1.00"
click at [493, 420] on input "text" at bounding box center [525, 434] width 153 height 28
click at [575, 360] on input "text" at bounding box center [525, 374] width 153 height 28
type input "$2.00"
click at [616, 272] on div "Fees & Penalties Base Amount $1.00 Penalties Interest" at bounding box center [526, 167] width 188 height 732
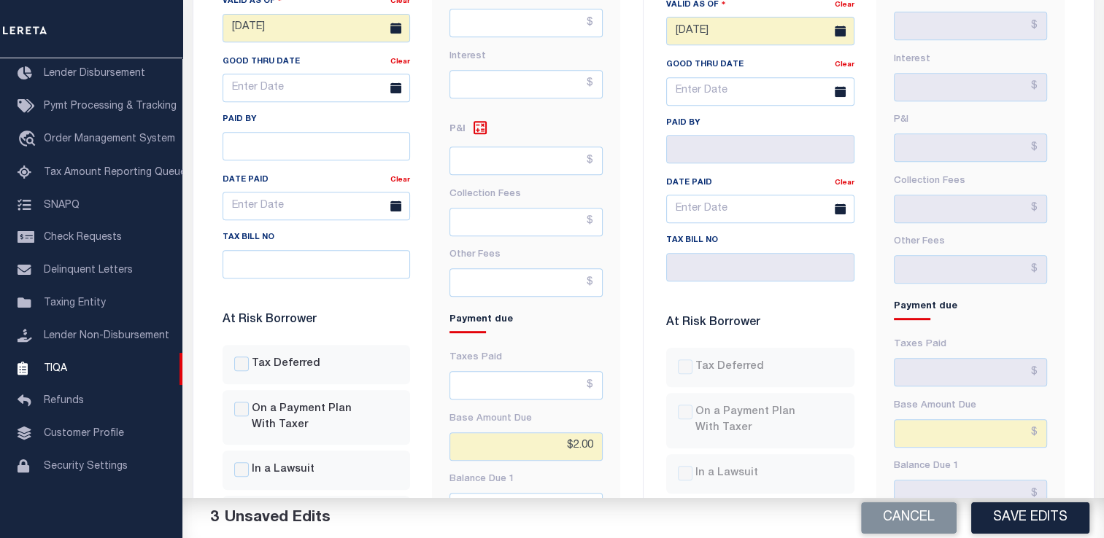
scroll to position [584, 0]
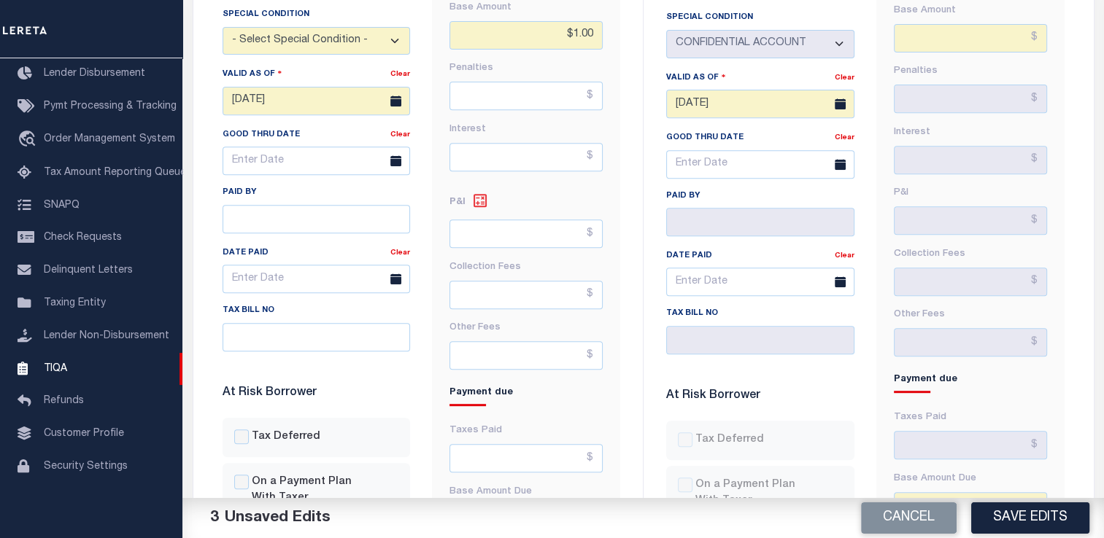
click at [490, 192] on link at bounding box center [483, 203] width 36 height 22
click at [480, 192] on icon at bounding box center [480, 201] width 18 height 18
click at [522, 220] on input "text" at bounding box center [525, 234] width 153 height 28
click at [605, 347] on div "Fees & Penalties Base Amount $1.00 Penalties Interest" at bounding box center [526, 313] width 188 height 732
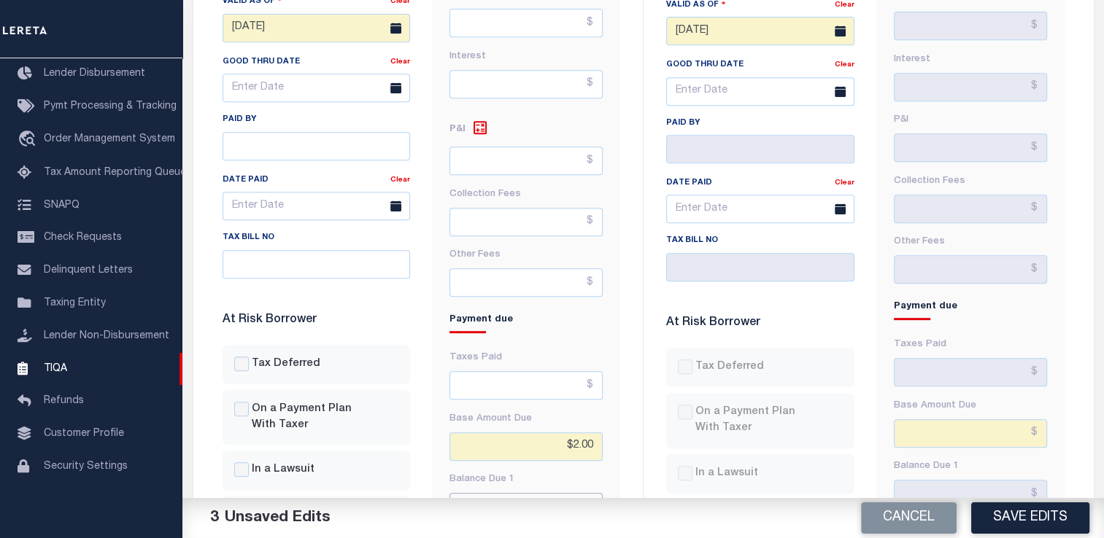
click at [514, 493] on input "text" at bounding box center [525, 507] width 153 height 28
type input "$2.00"
click at [611, 287] on div "Fees & Penalties Base Amount $1.00 Penalties Interest" at bounding box center [526, 240] width 188 height 732
click at [487, 119] on icon at bounding box center [480, 128] width 18 height 18
type input "$1.00"
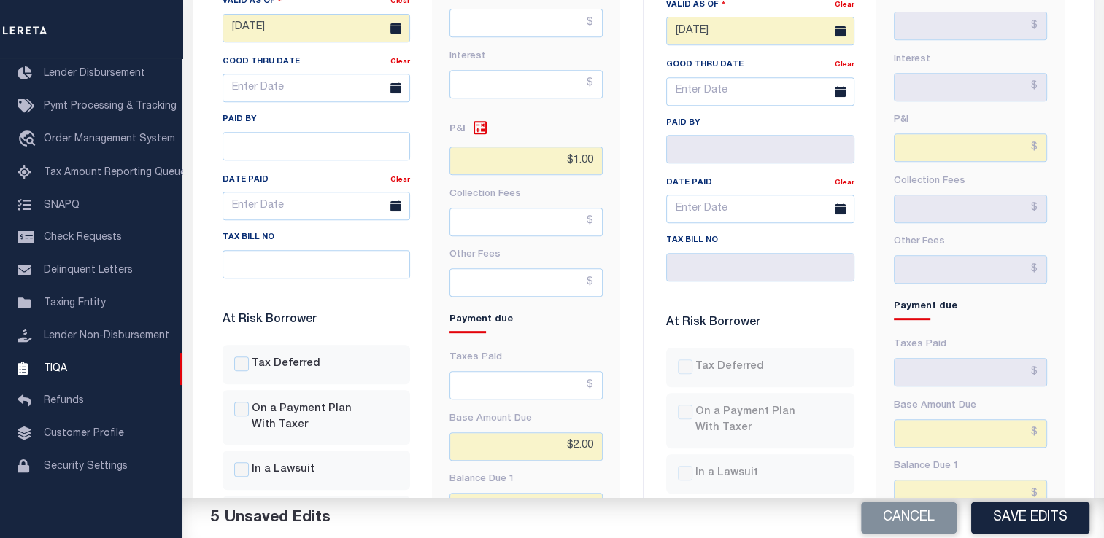
scroll to position [511, 0]
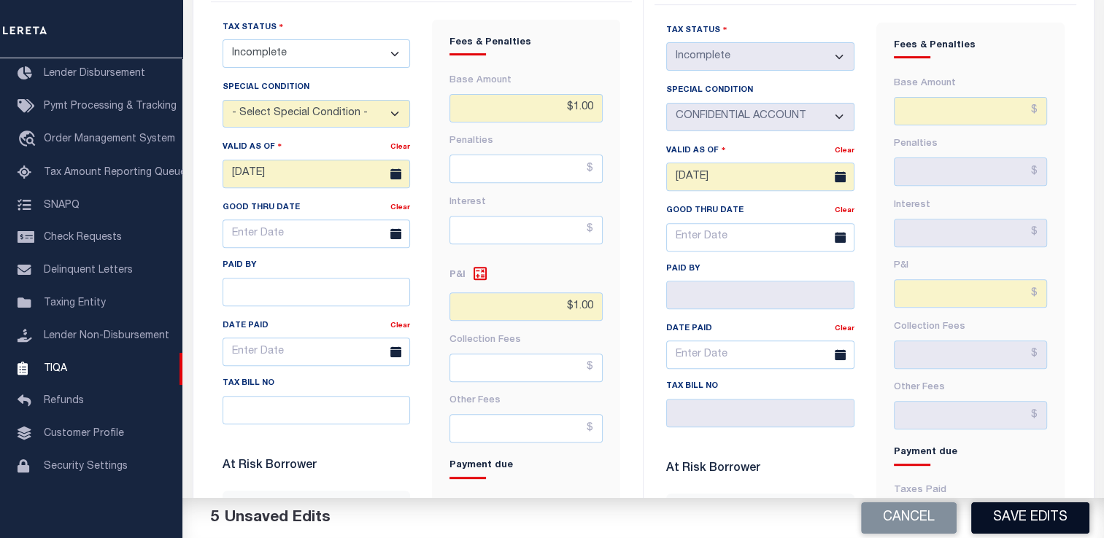
click at [1033, 513] on button "Save Edits" at bounding box center [1030, 518] width 118 height 31
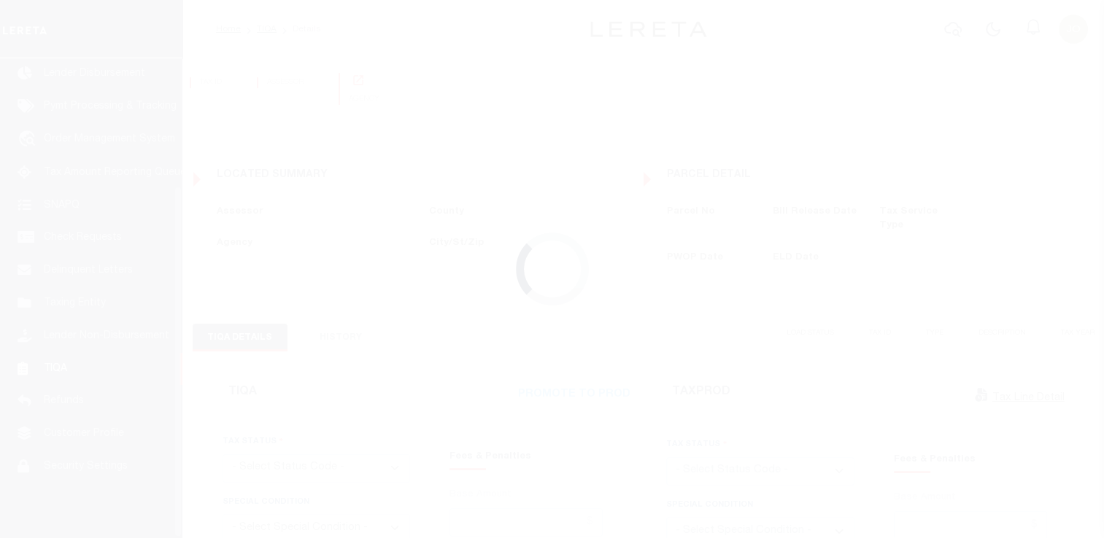
scroll to position [174, 0]
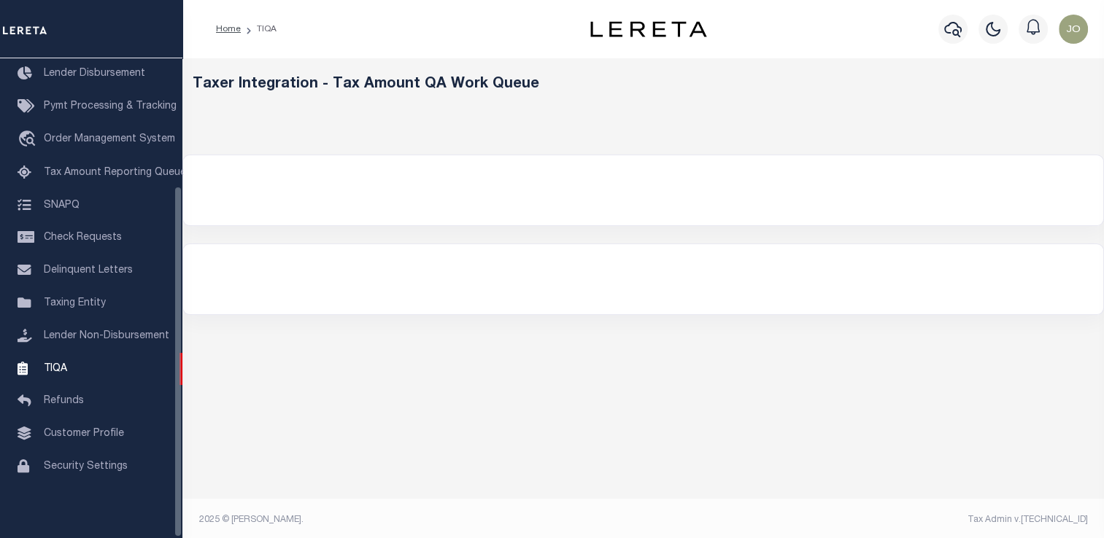
select select "200"
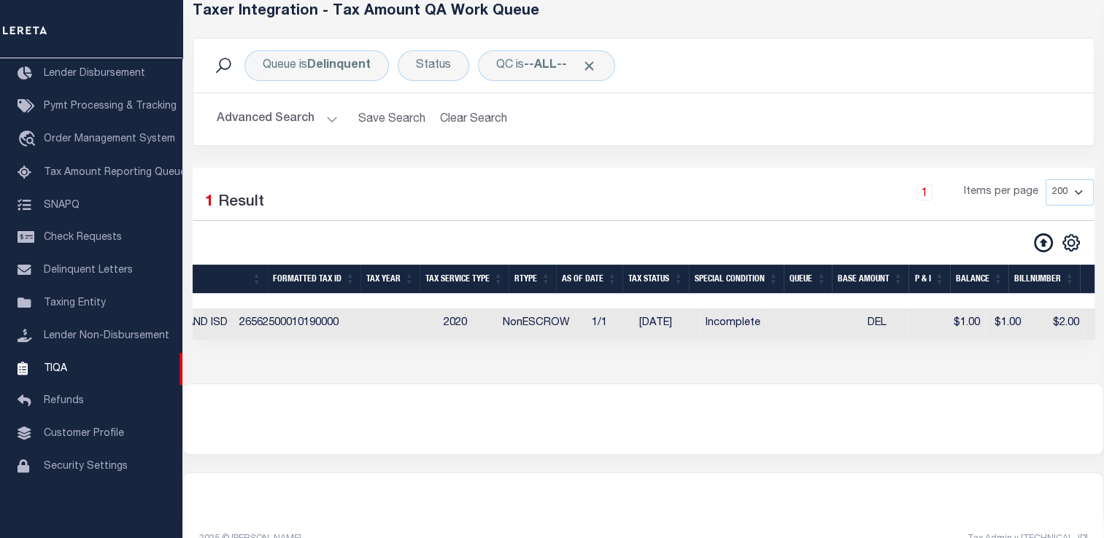
scroll to position [0, 0]
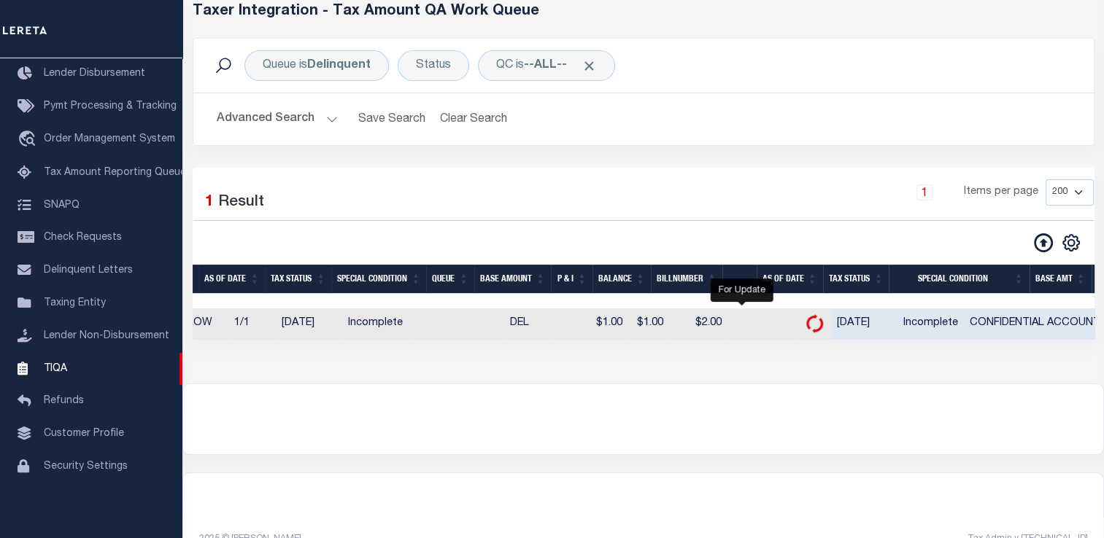
click at [806, 325] on icon "" at bounding box center [814, 323] width 17 height 19
checkbox input "true"
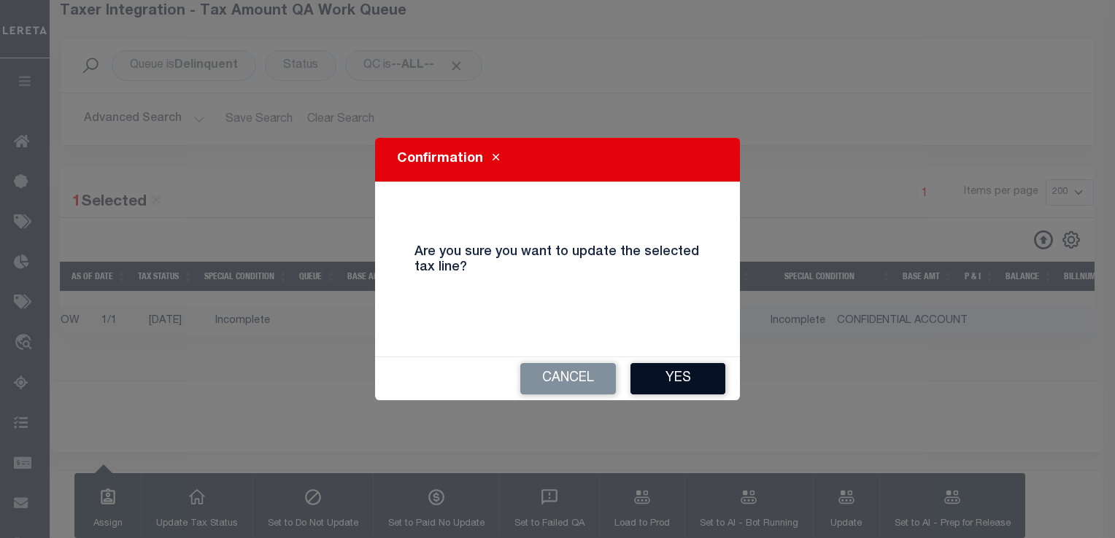
click at [660, 366] on button "Yes" at bounding box center [677, 378] width 95 height 31
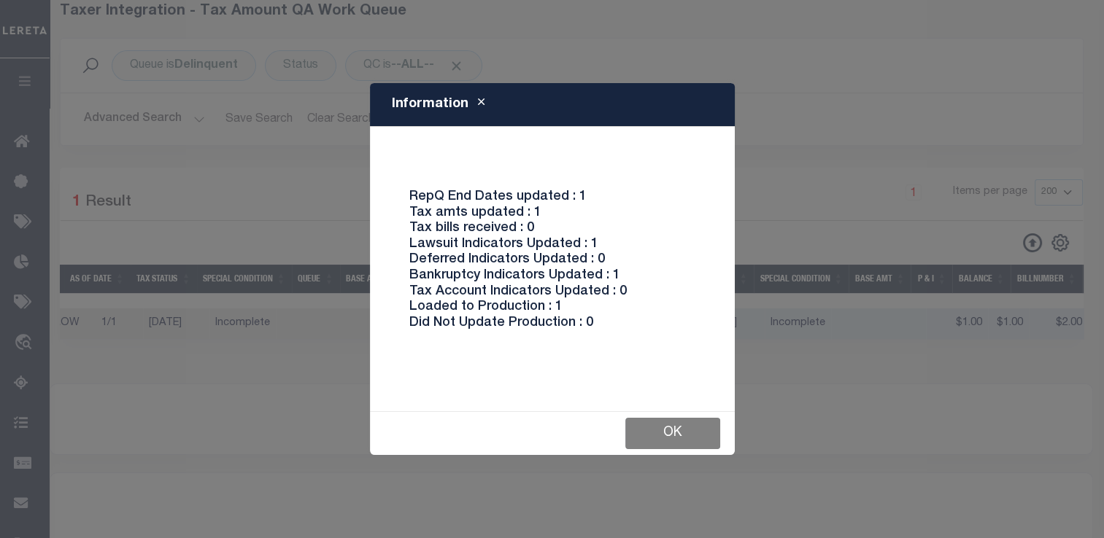
click at [676, 430] on button "Ok" at bounding box center [672, 433] width 95 height 31
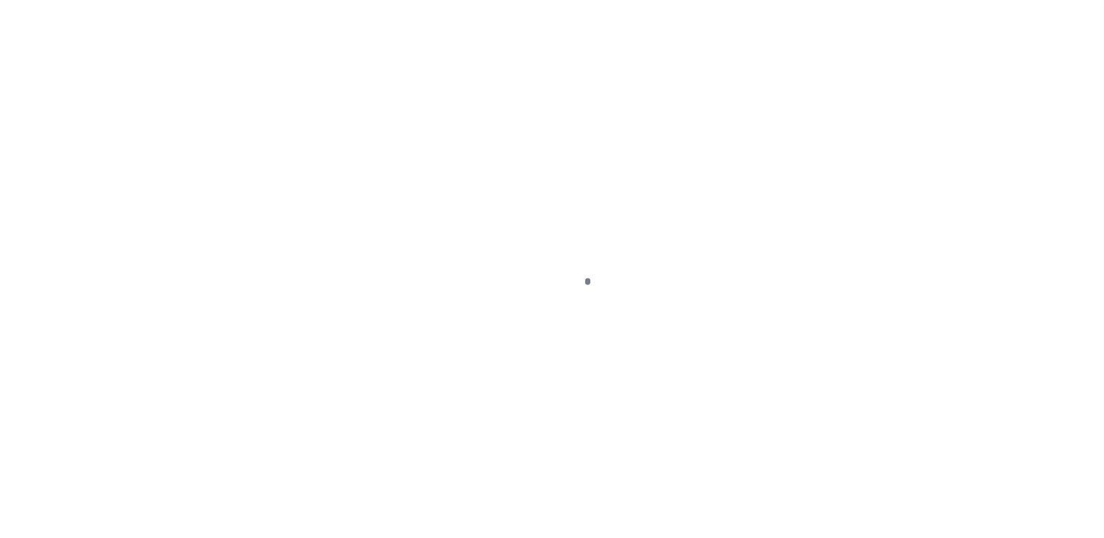
scroll to position [174, 0]
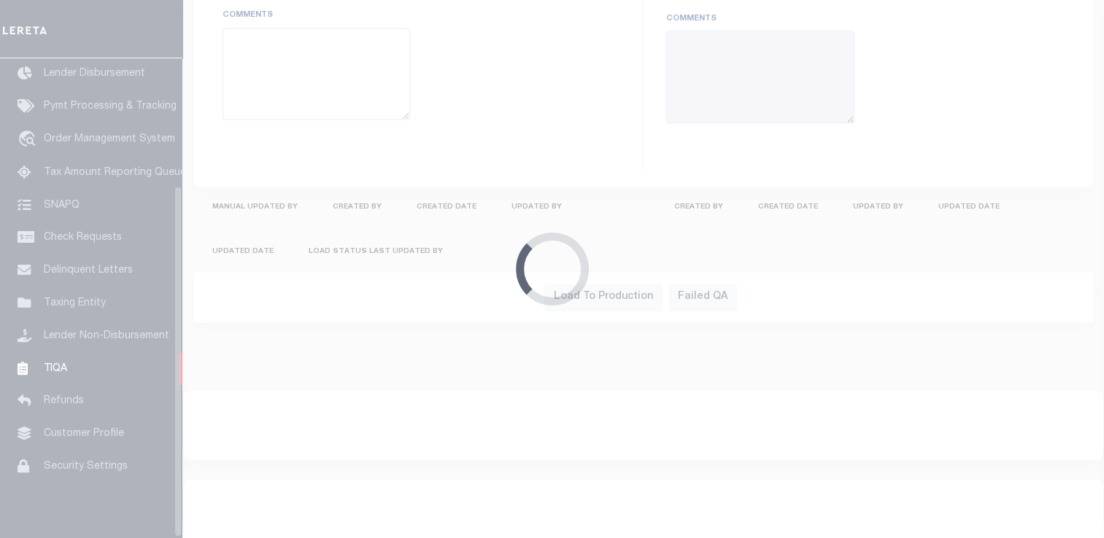
type input "[DATE]"
checkbox input "false"
type input "$1"
type input "$2"
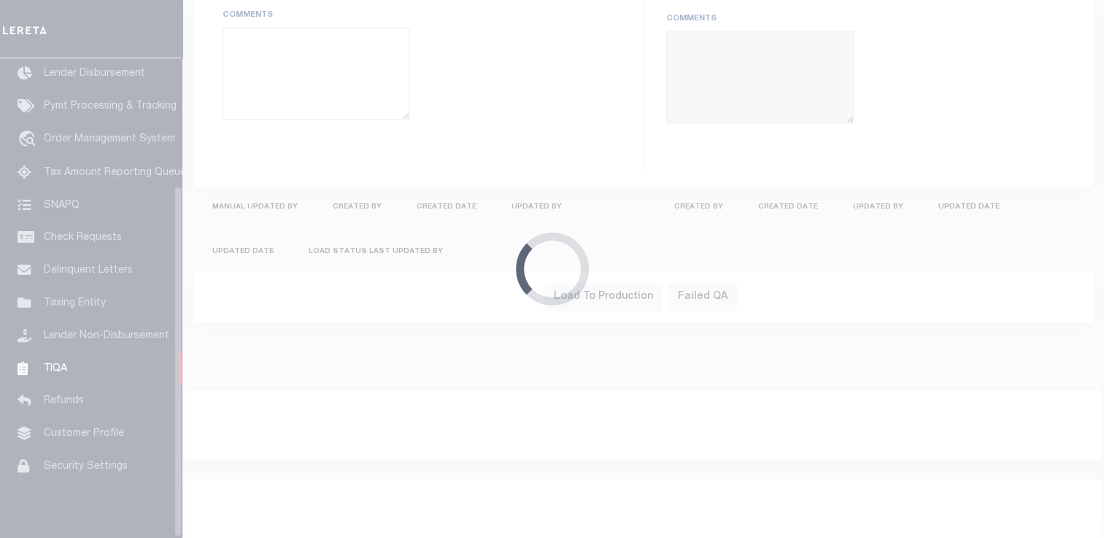
type input "$2"
select select "3"
type input "[DATE]"
checkbox input "false"
select select "INC"
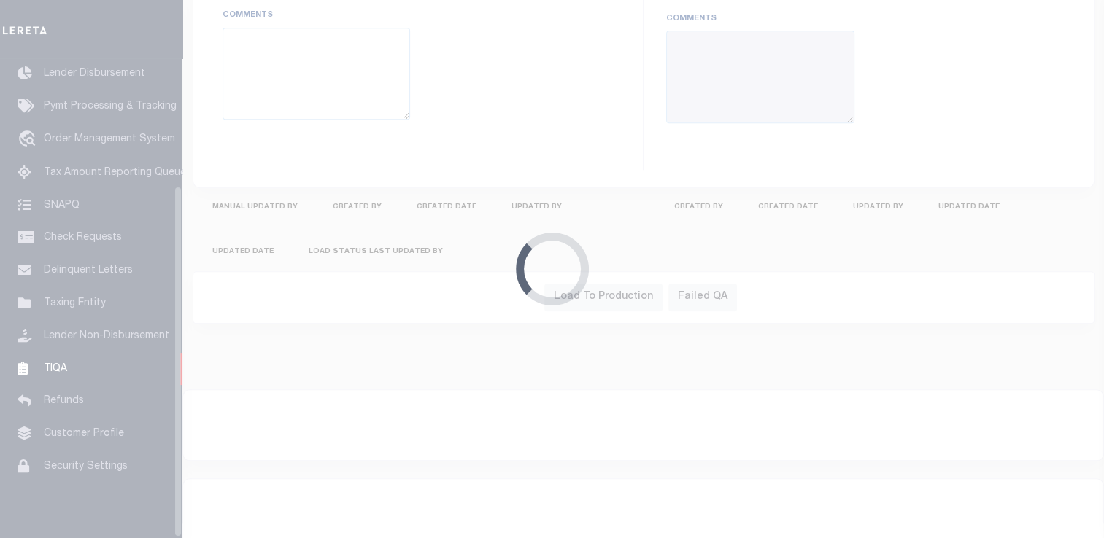
select select "INC"
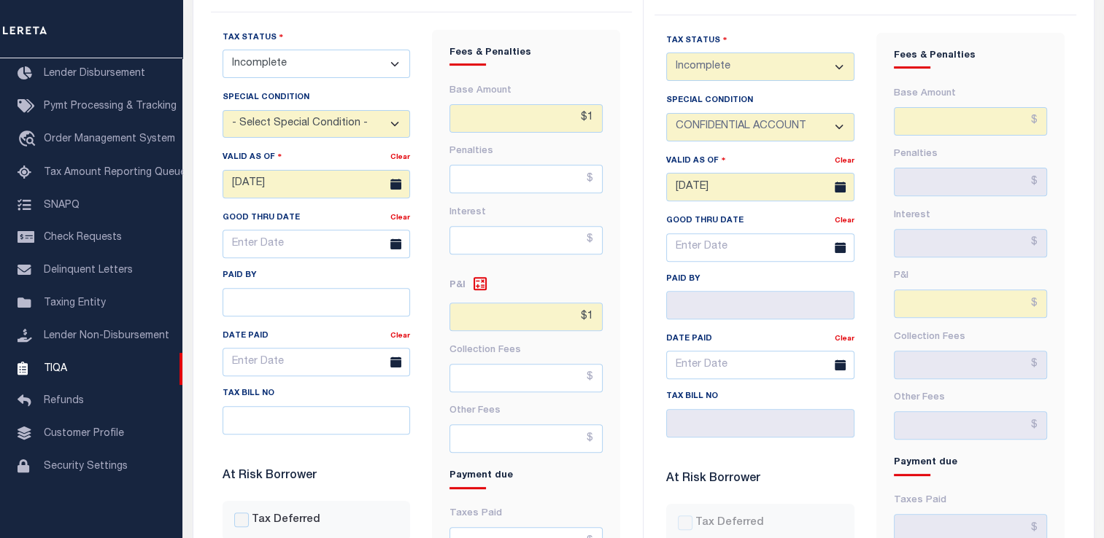
scroll to position [427, 0]
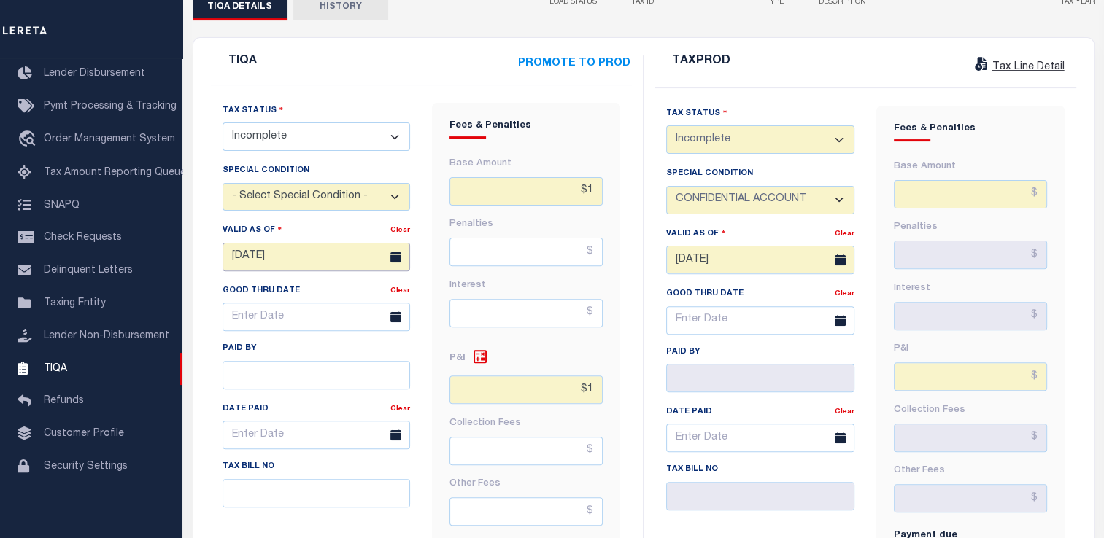
click at [357, 243] on input "02/01/2021" at bounding box center [316, 257] width 188 height 28
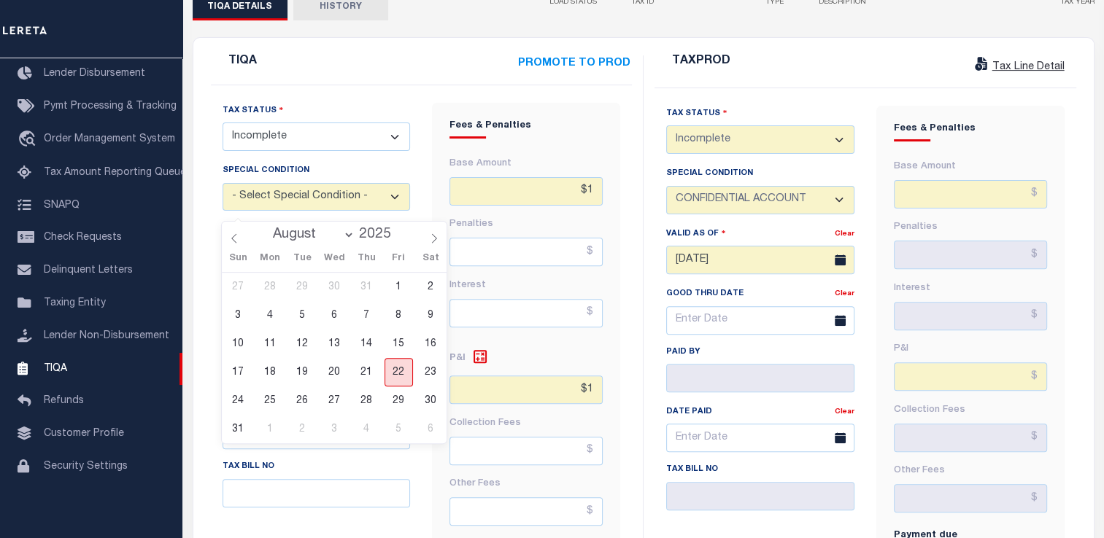
click at [408, 369] on span "22" at bounding box center [398, 372] width 28 height 28
type input "[DATE]"
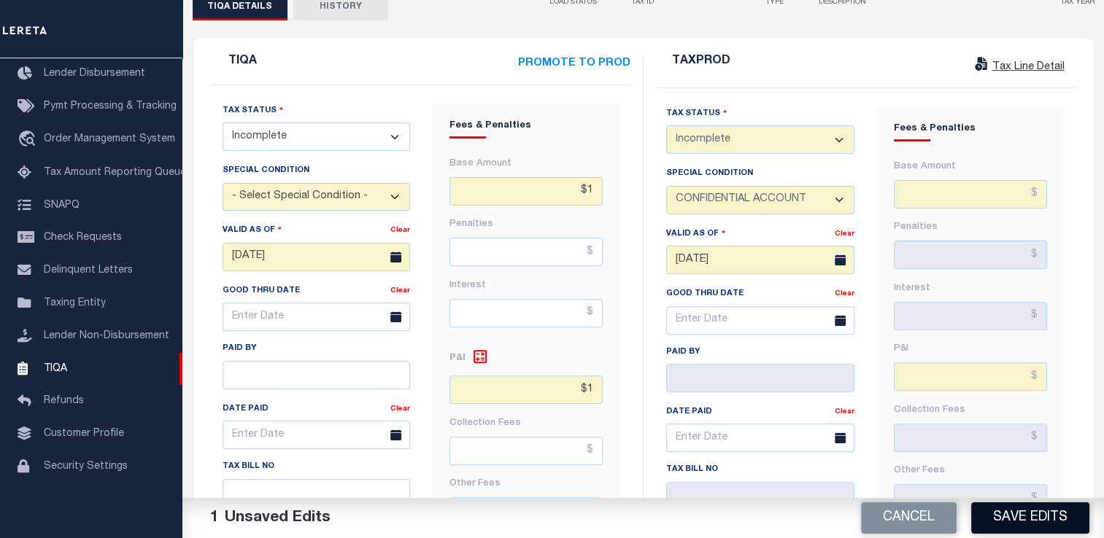
click at [994, 523] on button "Save Edits" at bounding box center [1030, 518] width 118 height 31
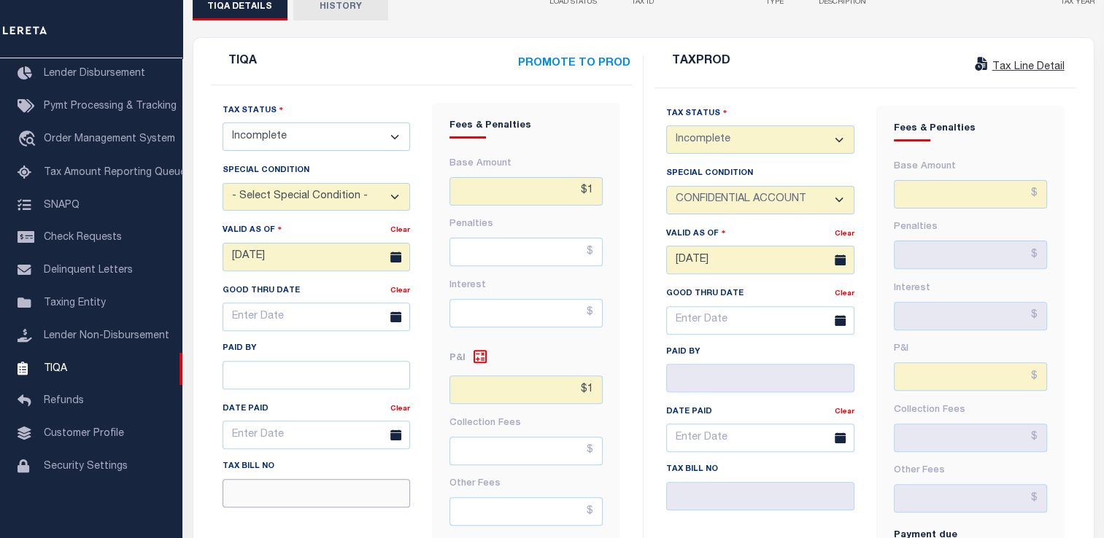
click at [357, 479] on input "tax Bill No" at bounding box center [316, 493] width 188 height 28
type input "1"
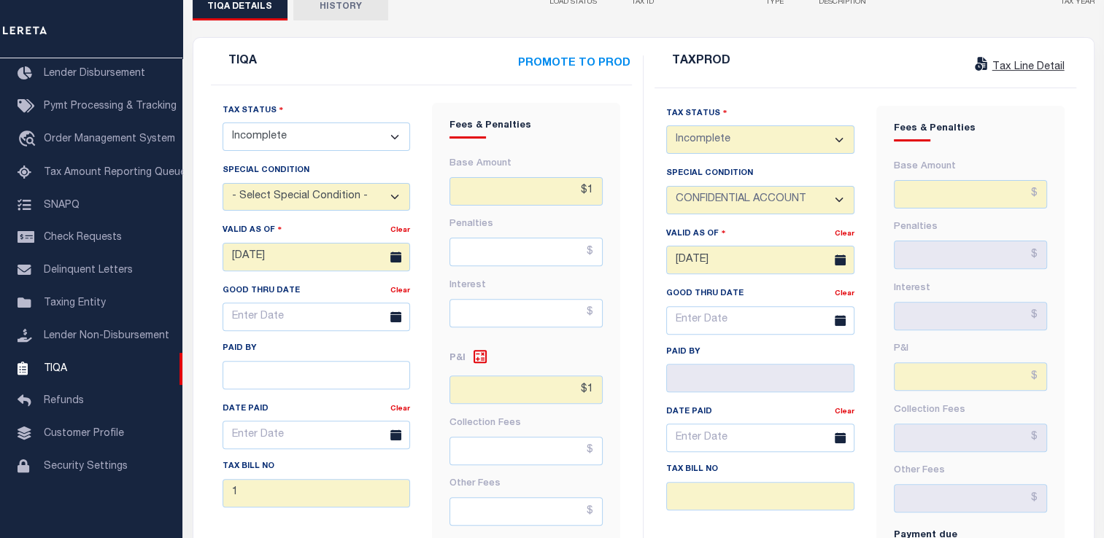
click at [973, 530] on h4 "Payment due" at bounding box center [970, 539] width 153 height 19
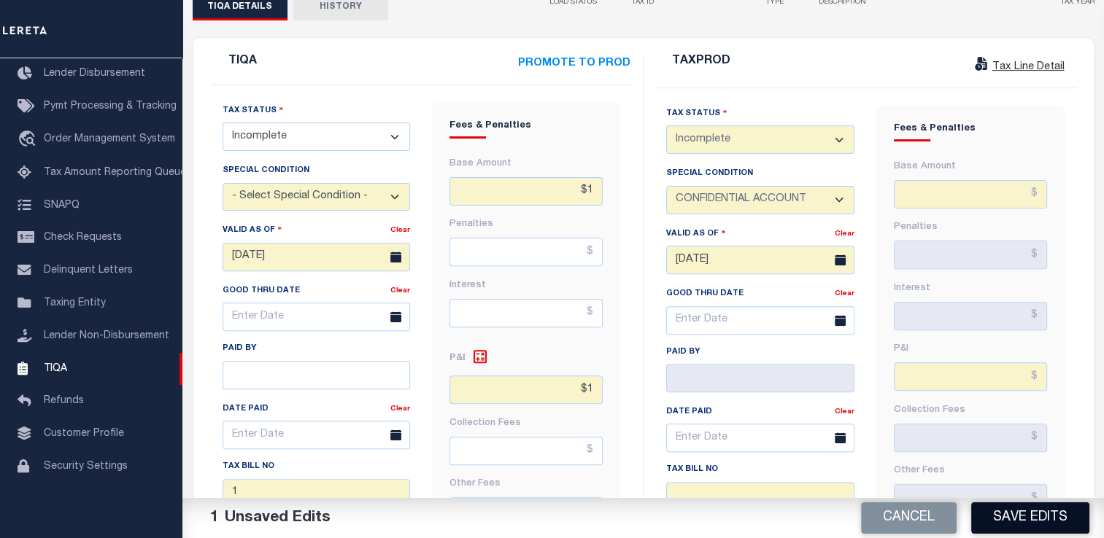
click at [1069, 523] on button "Save Edits" at bounding box center [1030, 518] width 118 height 31
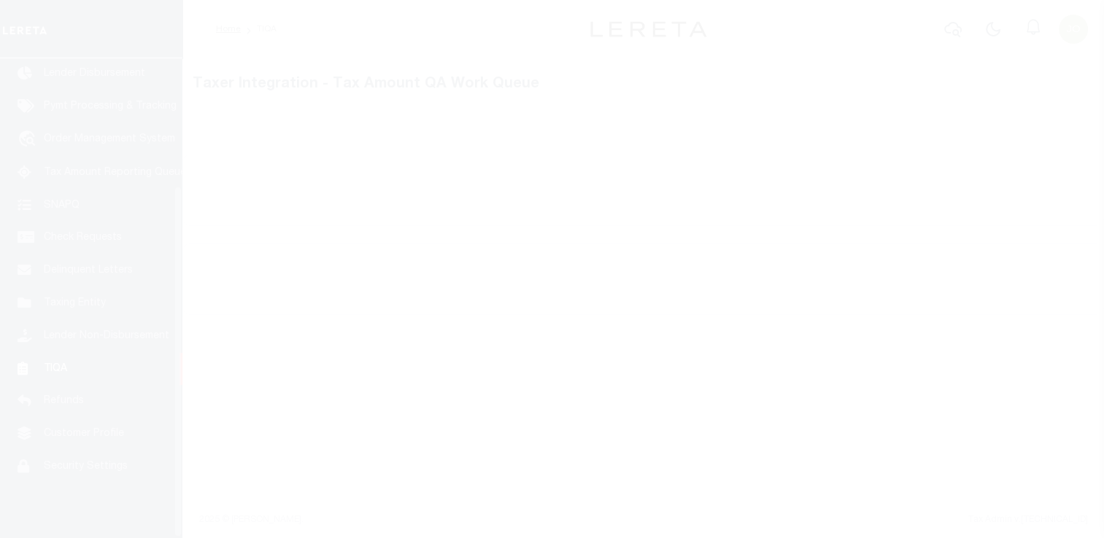
scroll to position [174, 0]
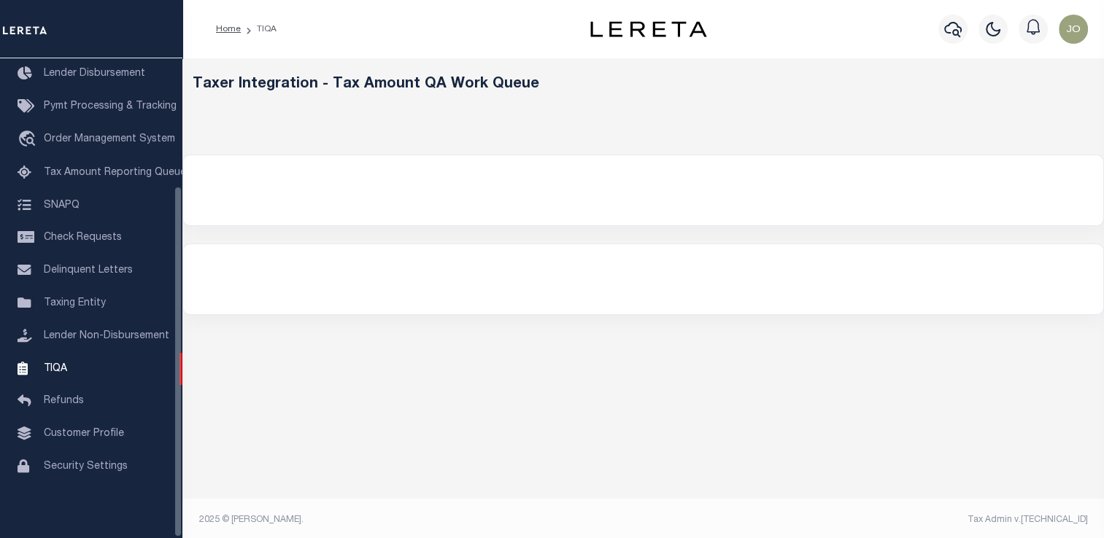
select select "200"
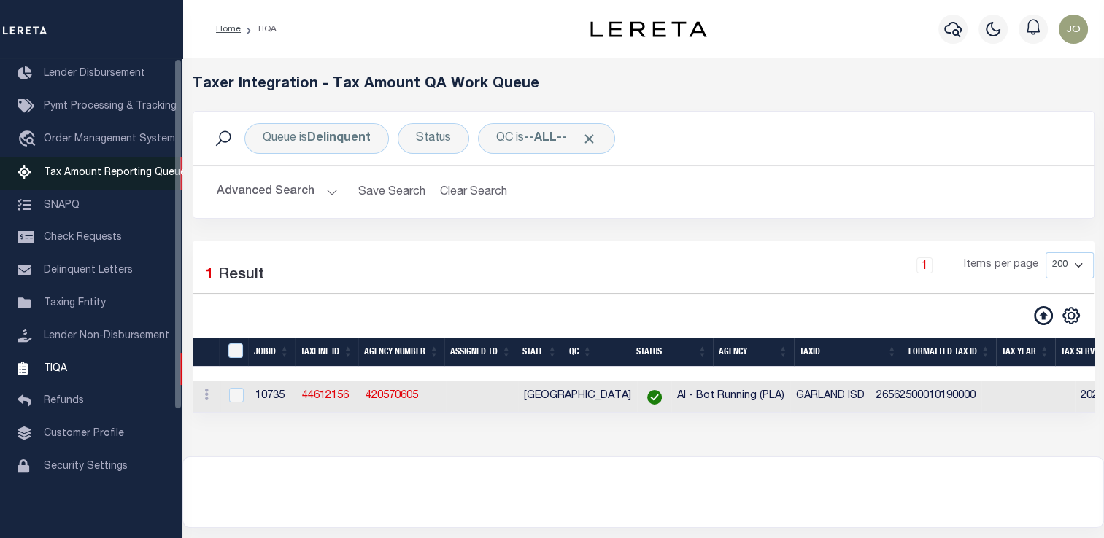
scroll to position [0, 0]
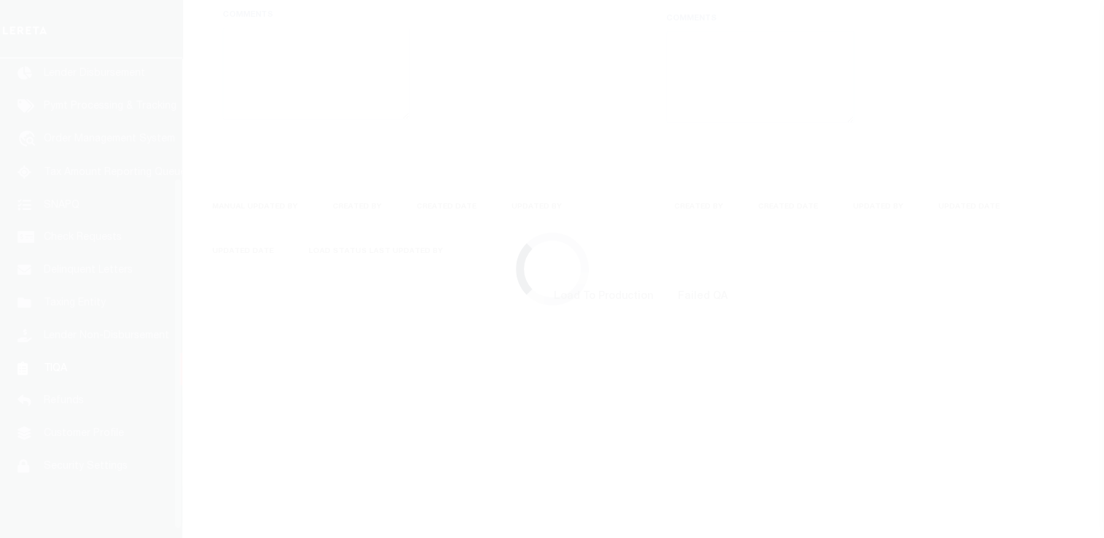
scroll to position [174, 0]
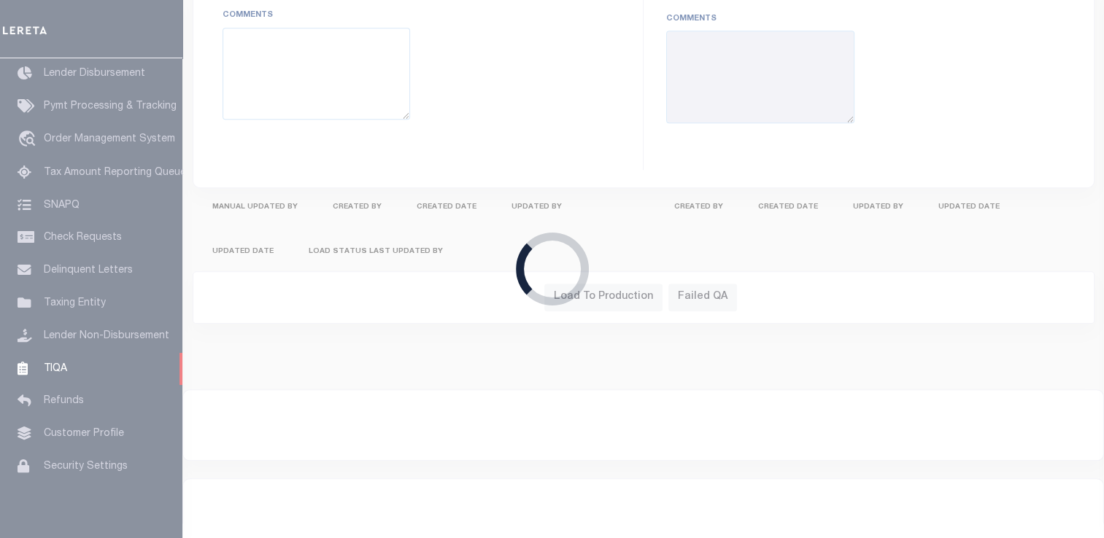
type input "[DATE]"
type input "1"
checkbox input "false"
type input "$1"
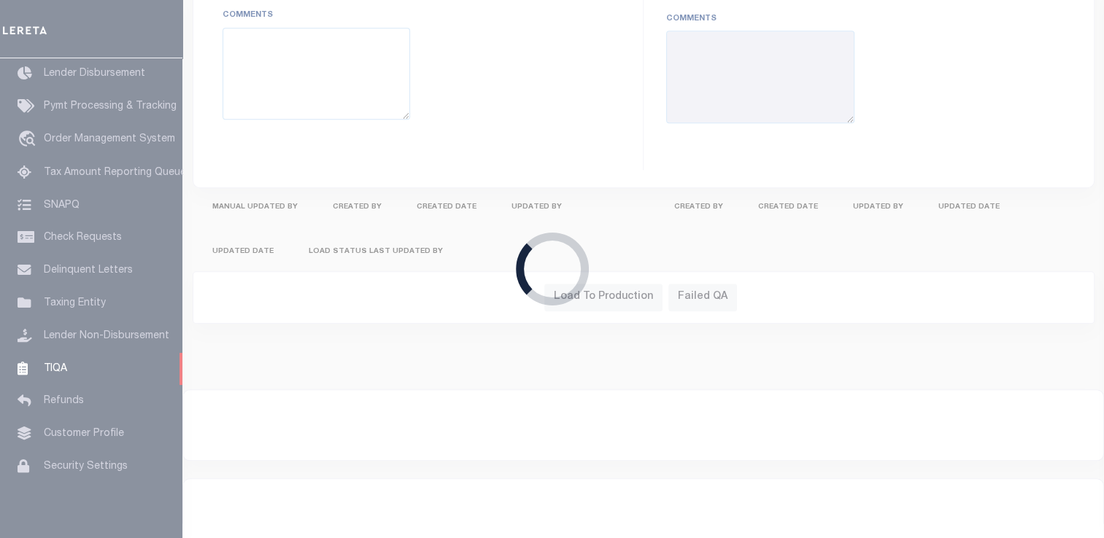
type input "$2"
type input "[DATE]"
type input "1"
checkbox input "false"
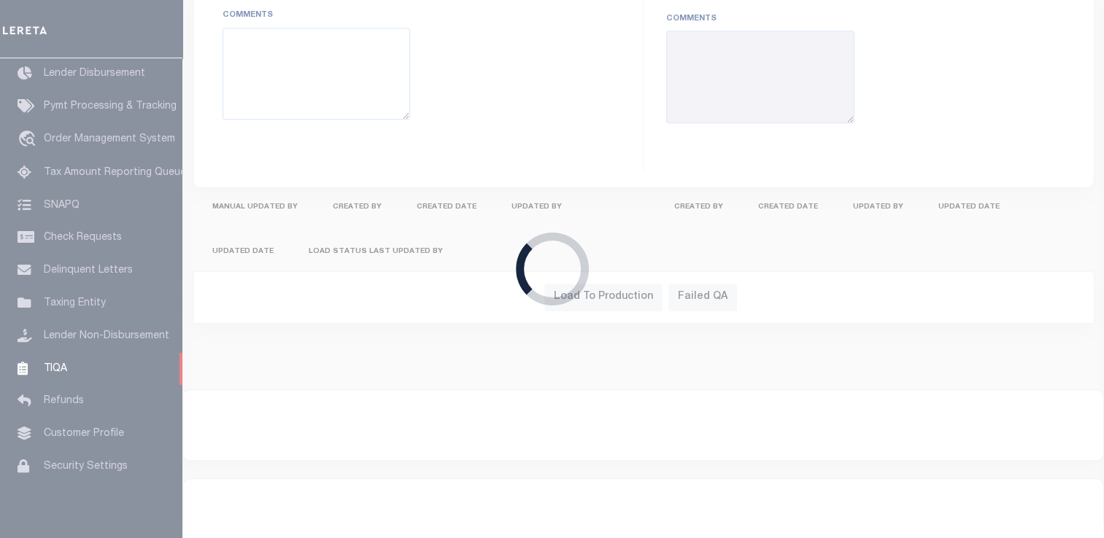
type input "$1"
type input "$2"
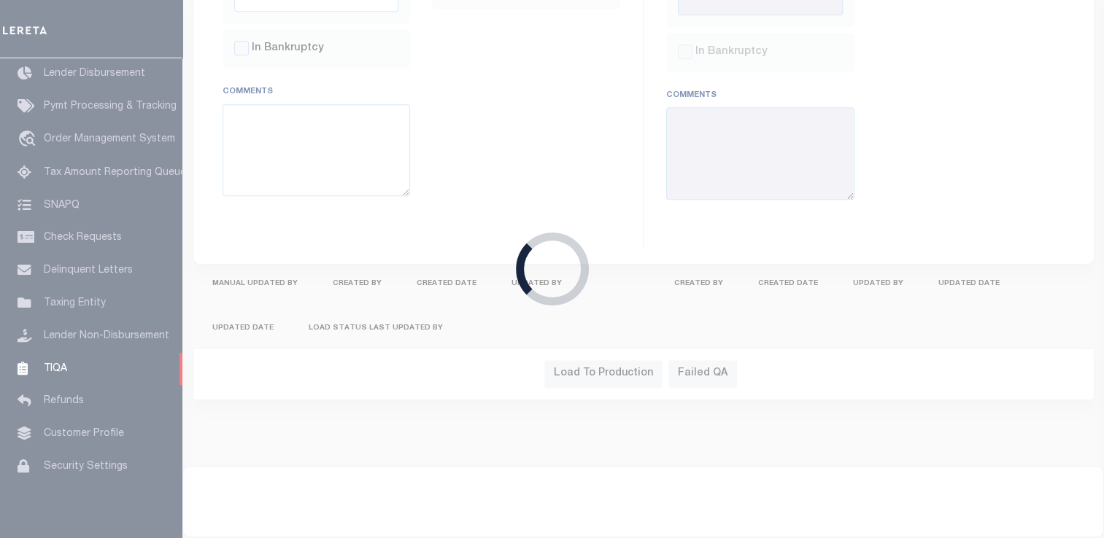
select select "INC"
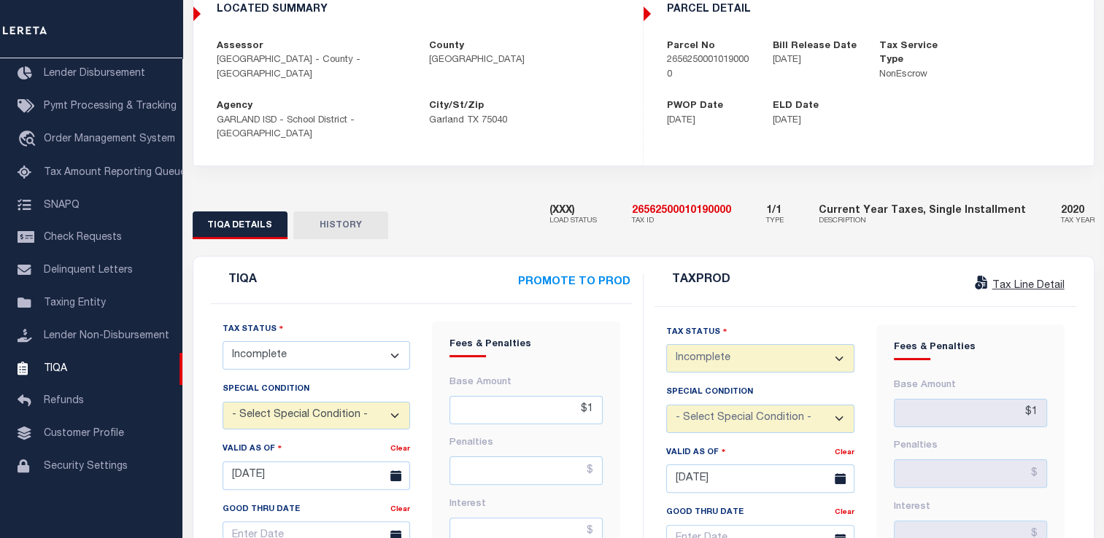
scroll to position [0, 0]
